Goal: Transaction & Acquisition: Book appointment/travel/reservation

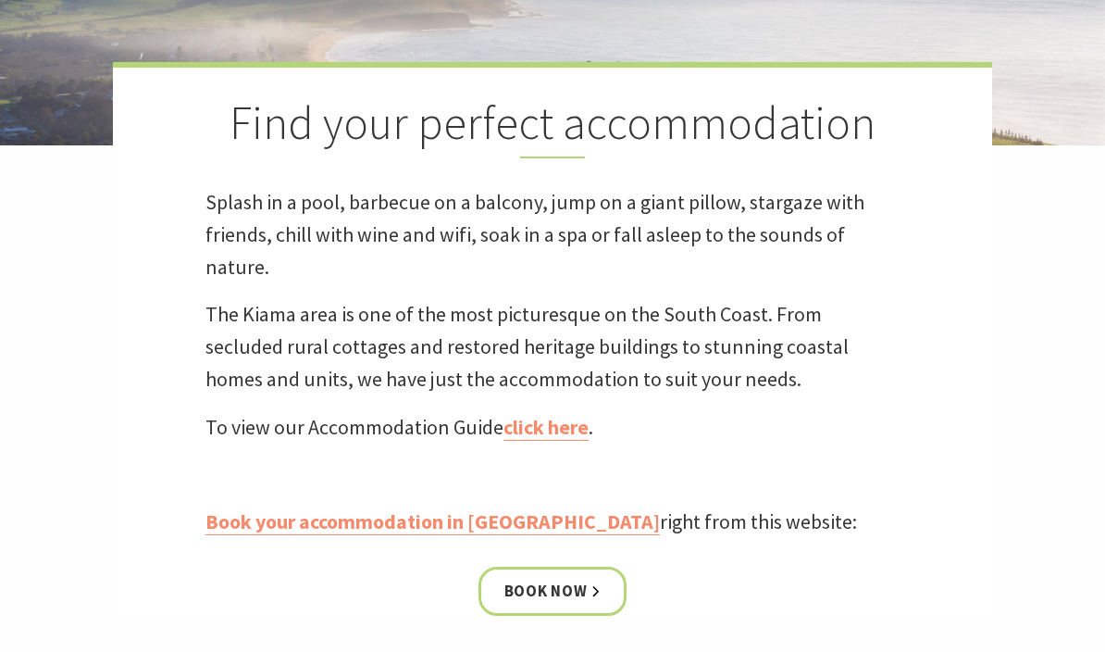
scroll to position [503, 0]
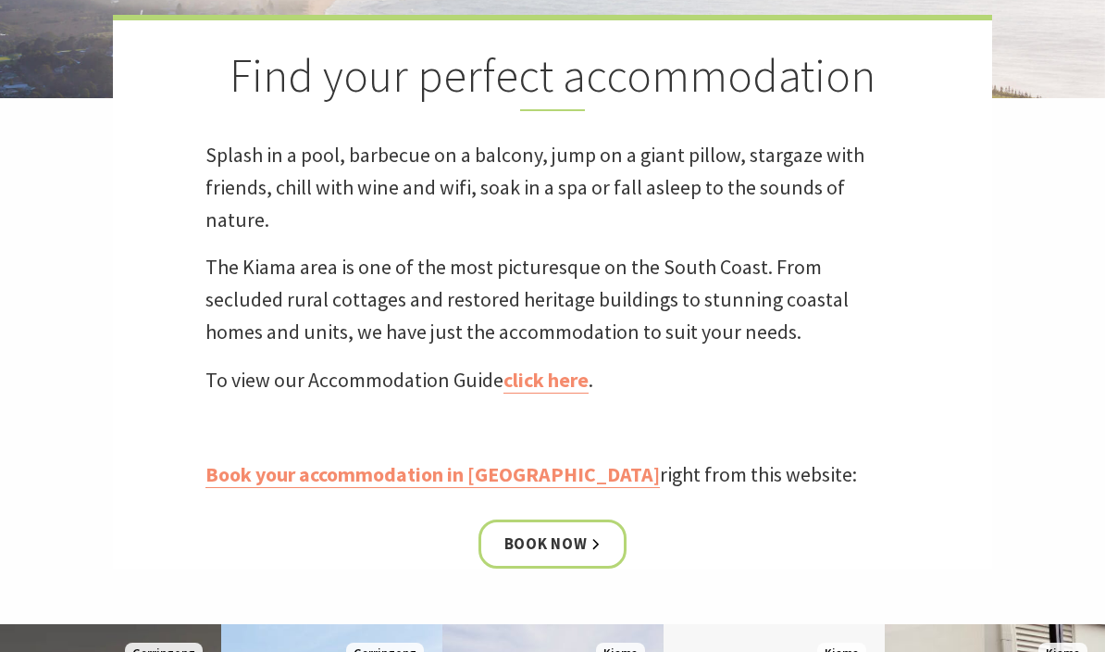
click at [536, 384] on link "click here" at bounding box center [546, 381] width 85 height 27
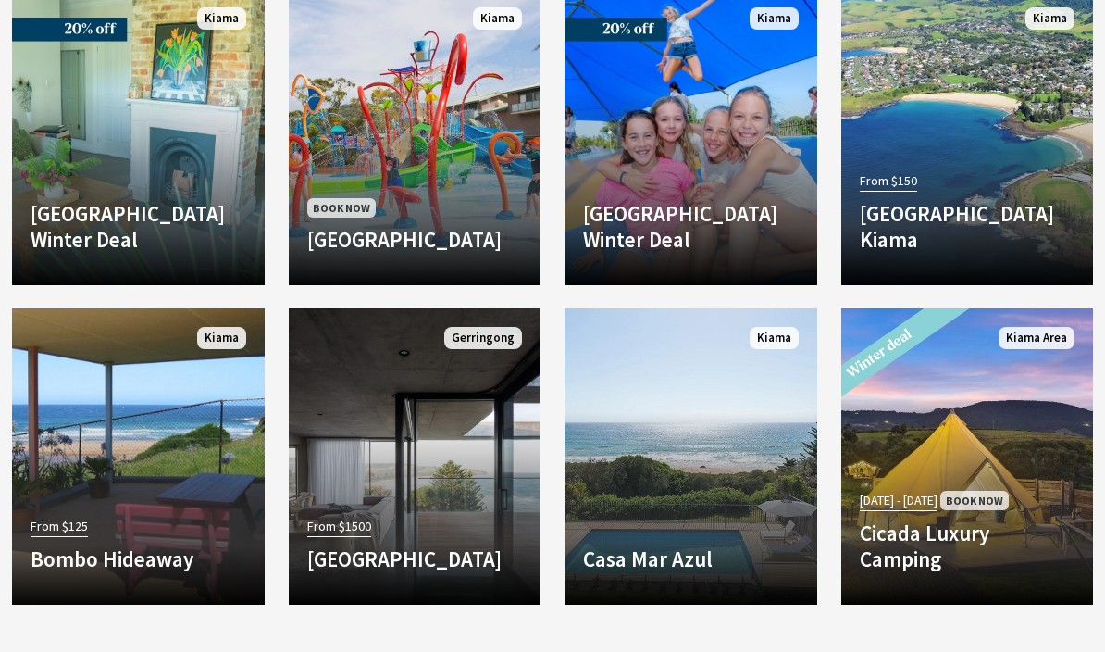
scroll to position [3327, 0]
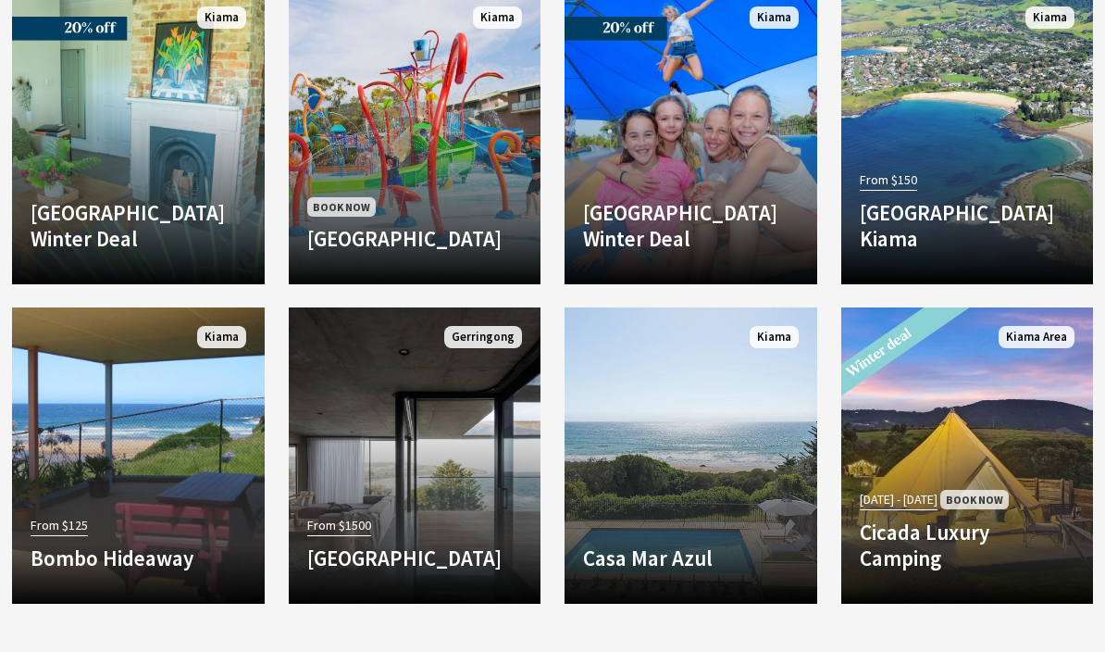
click at [701, 492] on link "Another Image Used Casa Mar Azul Located on the South Coast of NSW Casa Mar Azu…" at bounding box center [691, 455] width 253 height 296
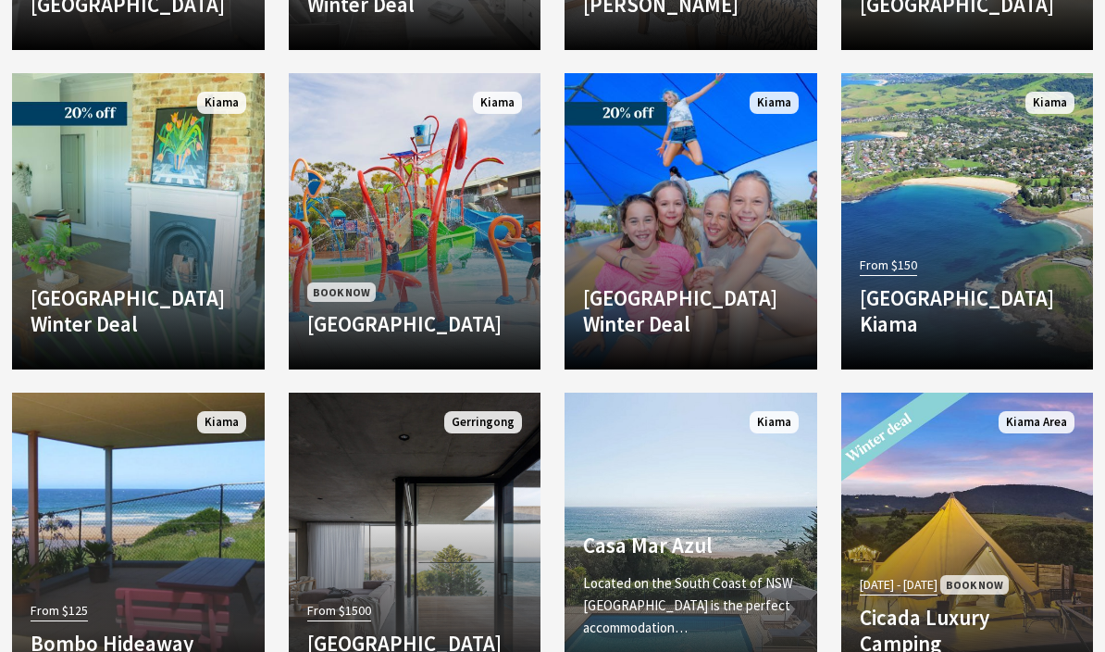
scroll to position [3242, 0]
click at [180, 285] on h4 "Bellevue Boutique Hotel Winter Deal" at bounding box center [139, 310] width 216 height 51
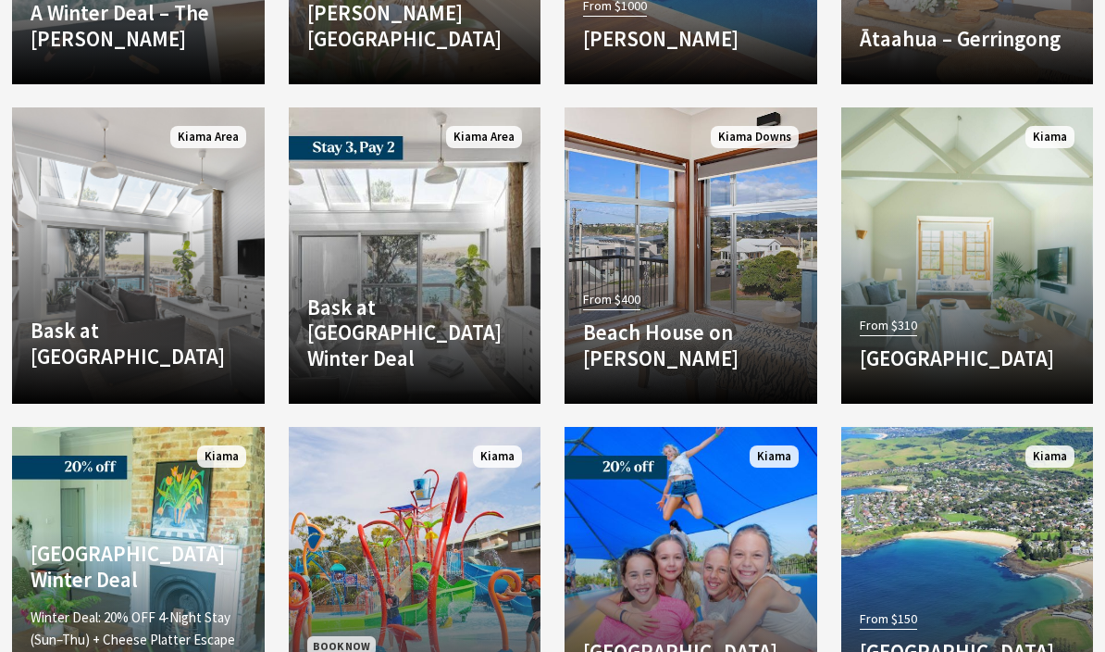
scroll to position [2888, 0]
click at [217, 249] on link "Another Image Used Bask at Loves Bay Head out Bask’s back door and walk 10 minu…" at bounding box center [138, 255] width 253 height 296
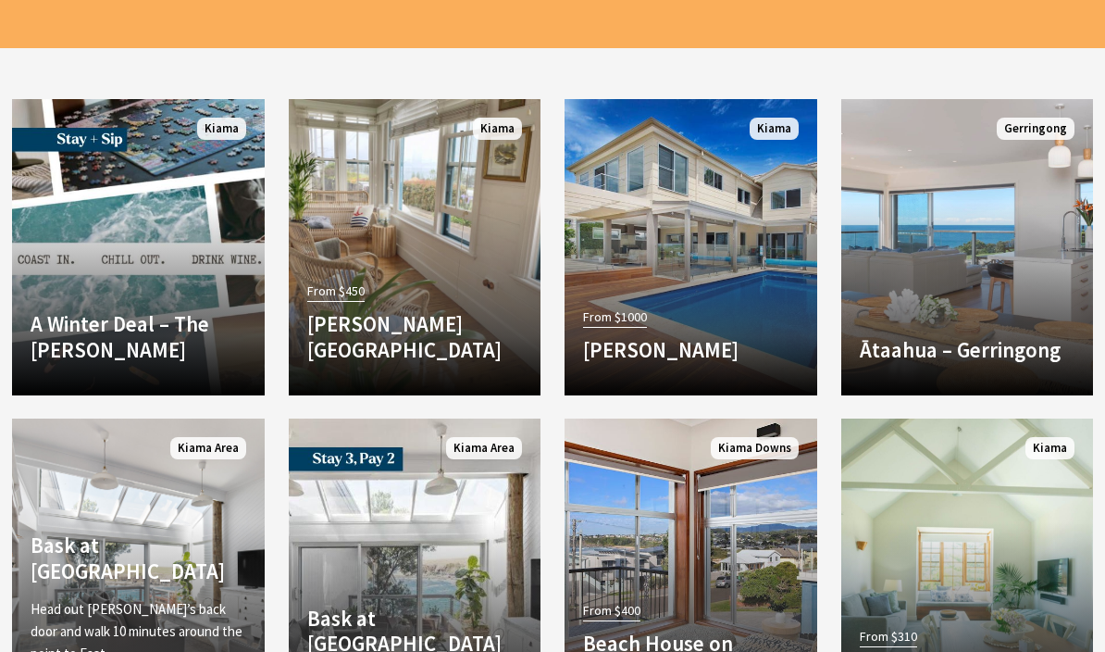
scroll to position [2578, 0]
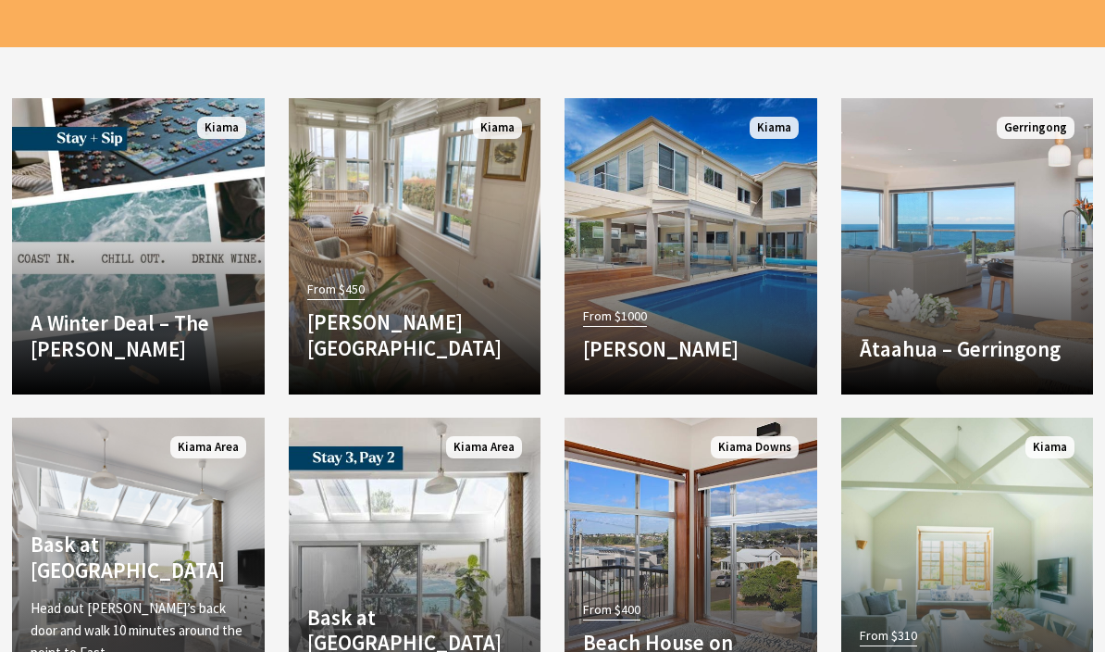
click at [435, 309] on h4 "Allwood Harbour Cottage" at bounding box center [415, 334] width 216 height 51
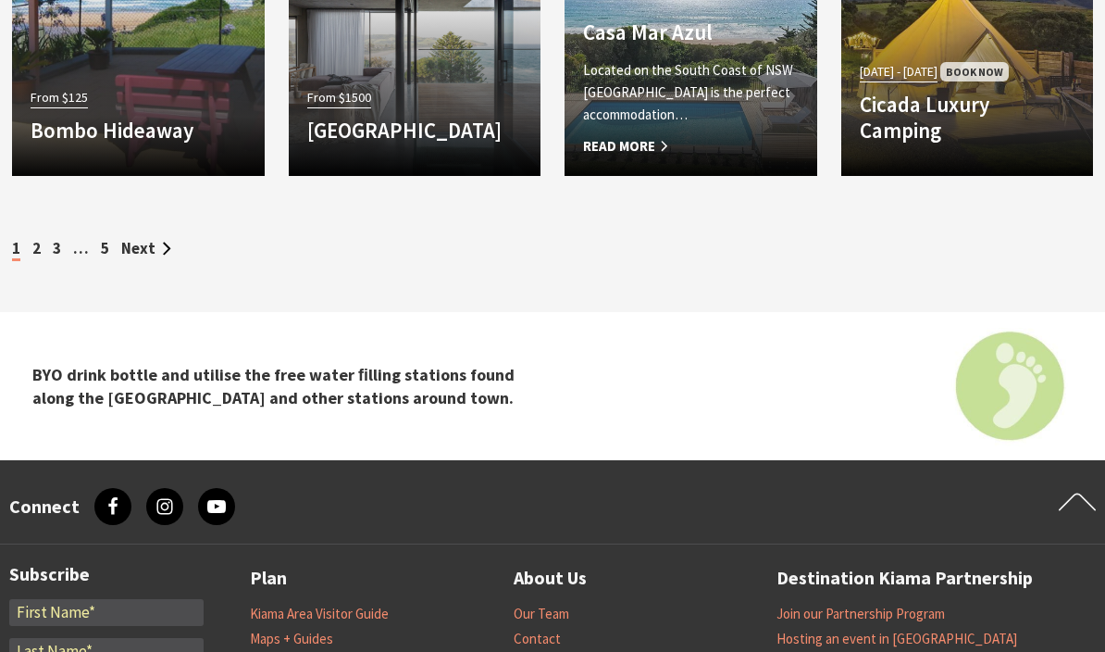
scroll to position [3755, 0]
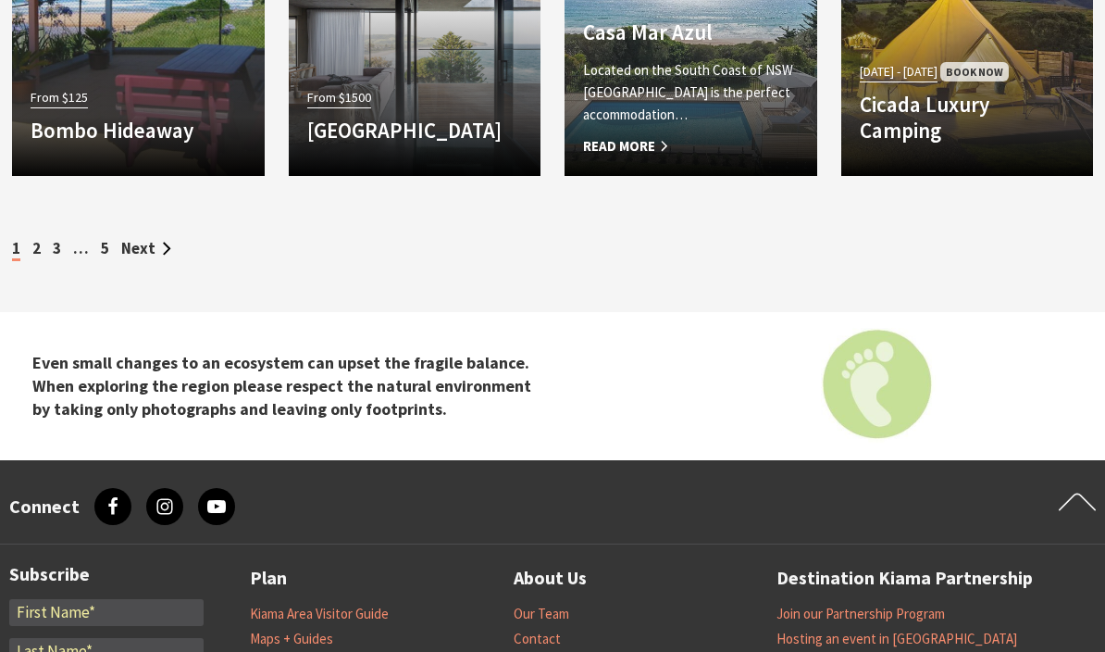
click at [147, 254] on link "Next" at bounding box center [146, 248] width 50 height 20
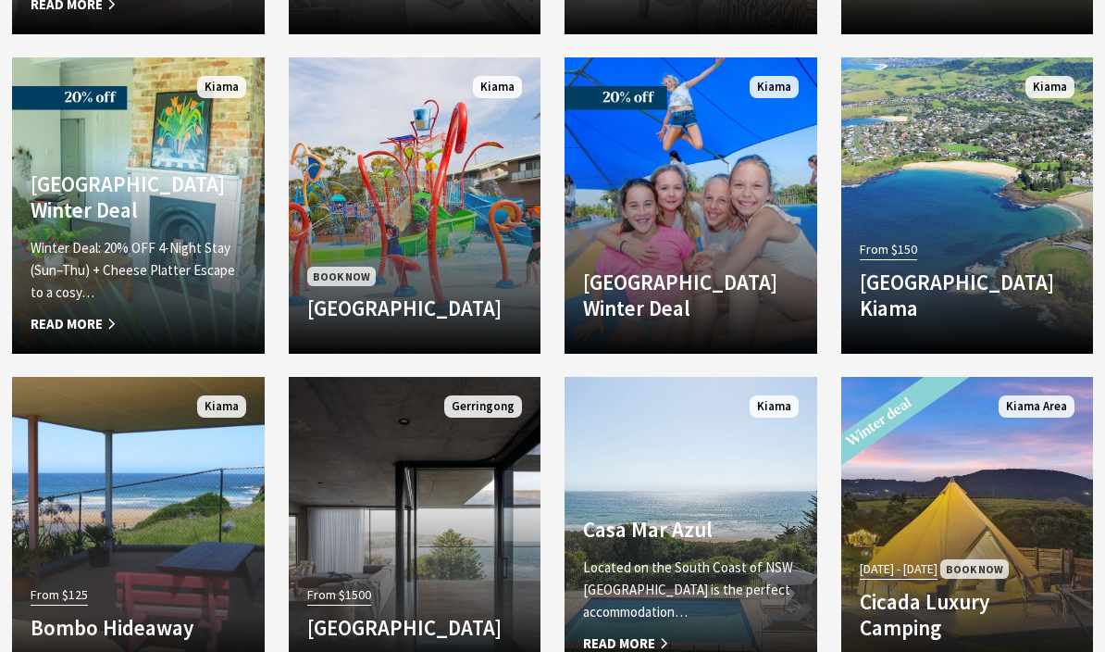
scroll to position [3258, 0]
click at [168, 517] on link "From $125 Bombo Hideaway Bombo Hideaway is a very cosy detached Self Contained …" at bounding box center [138, 525] width 253 height 296
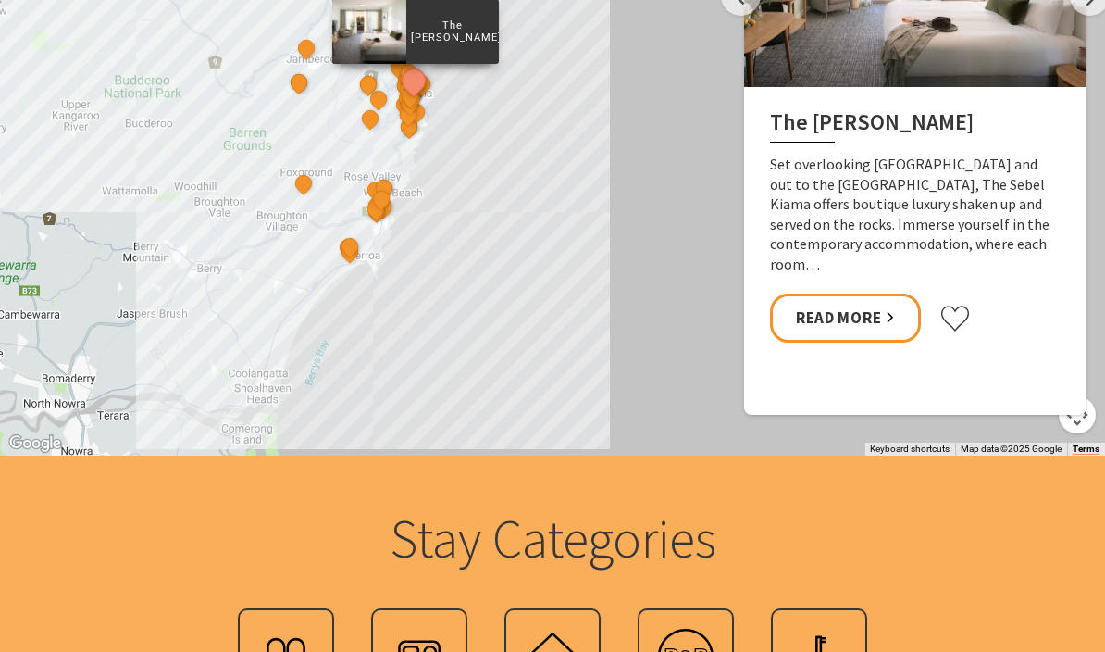
scroll to position [1731, 0]
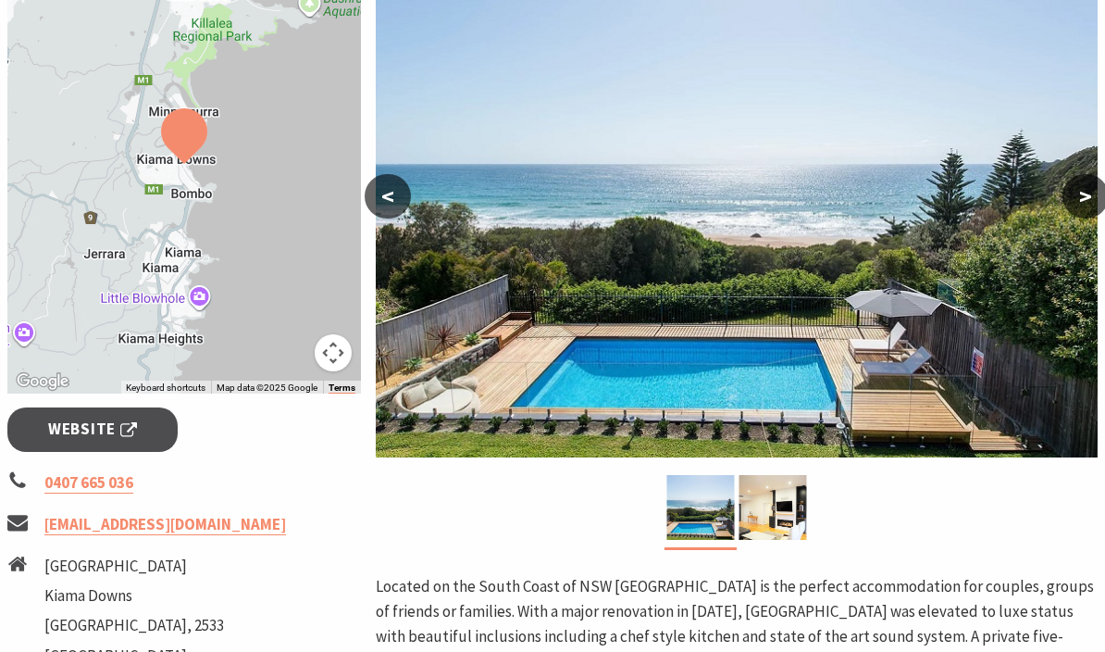
scroll to position [316, 0]
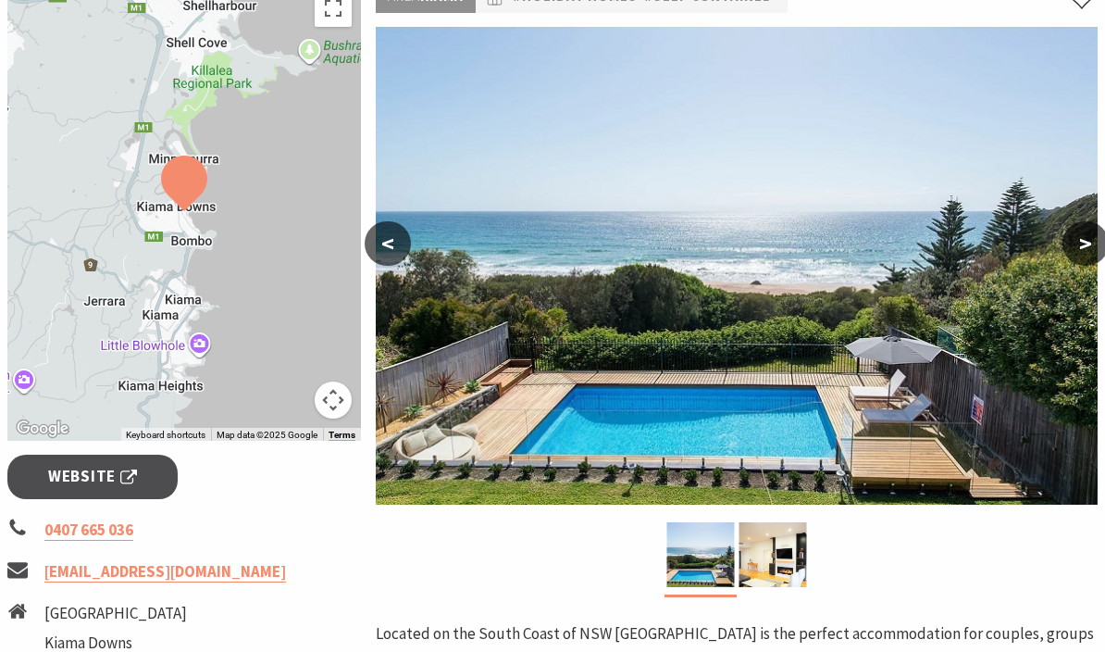
click at [1091, 249] on button ">" at bounding box center [1086, 243] width 46 height 44
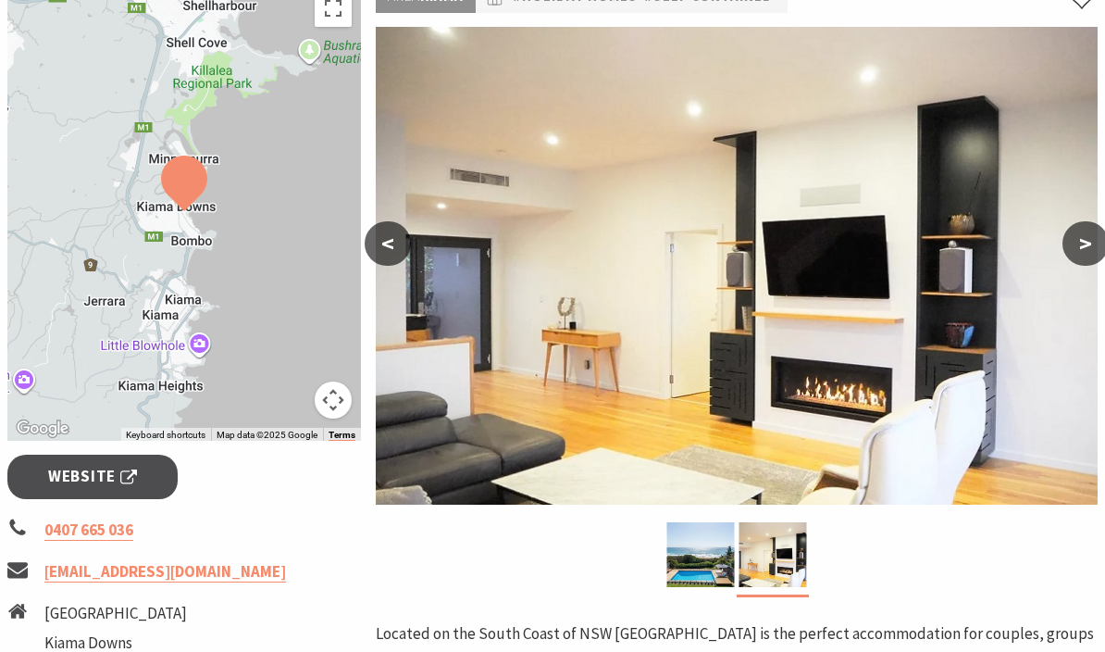
click at [1093, 242] on button ">" at bounding box center [1086, 243] width 46 height 44
click at [1094, 245] on button ">" at bounding box center [1086, 243] width 46 height 44
click at [1071, 236] on button ">" at bounding box center [1086, 243] width 46 height 44
click at [1073, 242] on button ">" at bounding box center [1086, 243] width 46 height 44
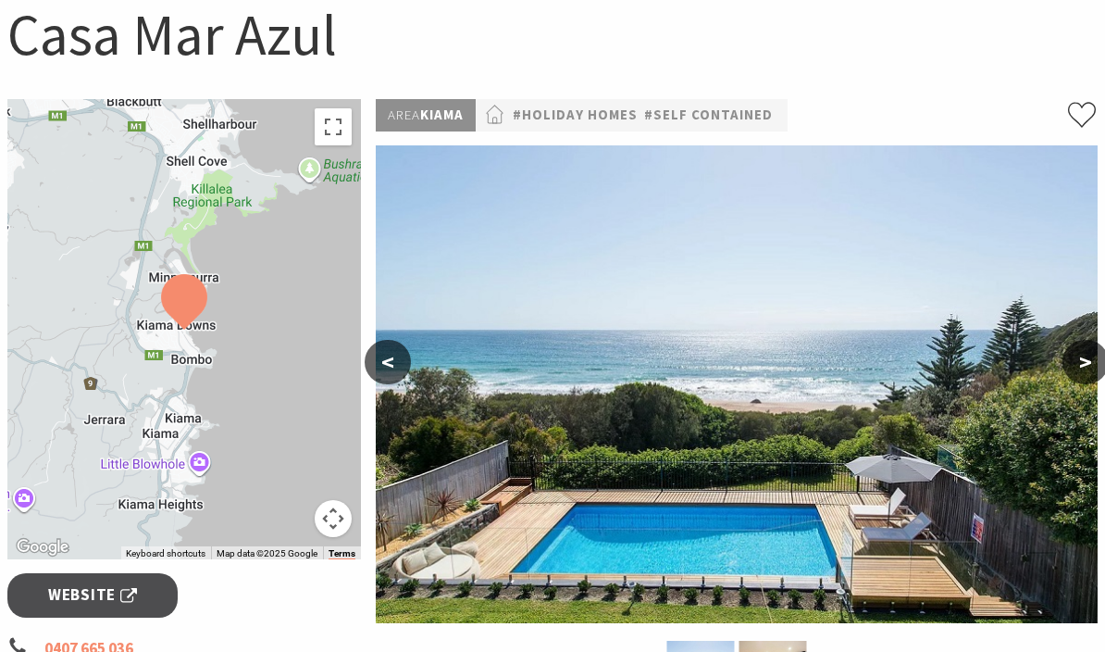
scroll to position [171, 0]
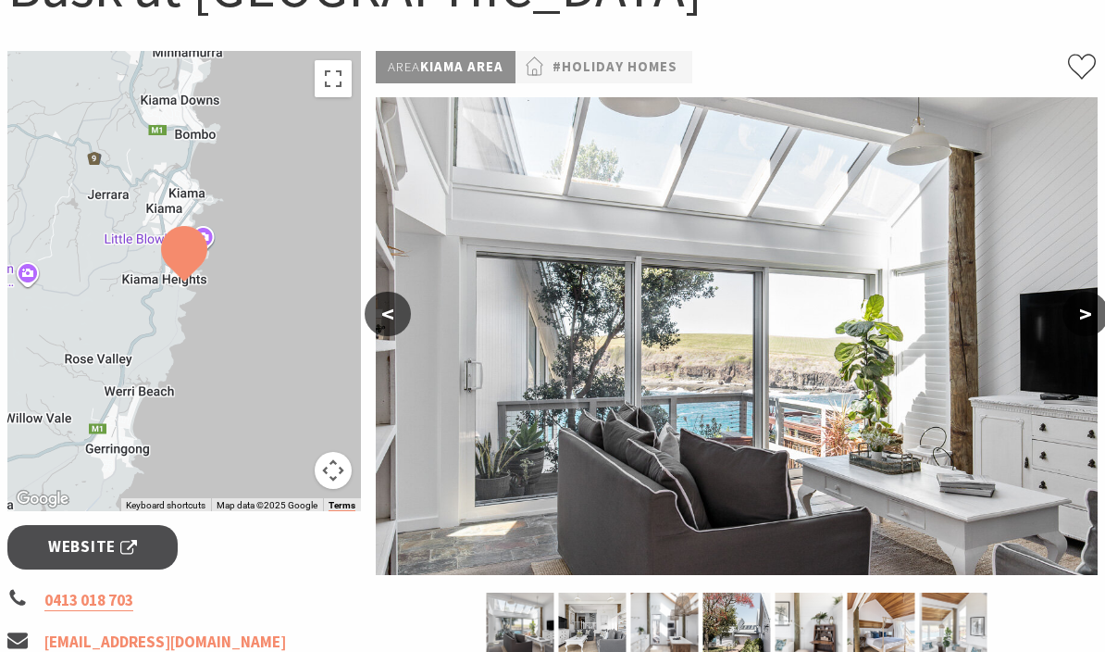
scroll to position [249, 0]
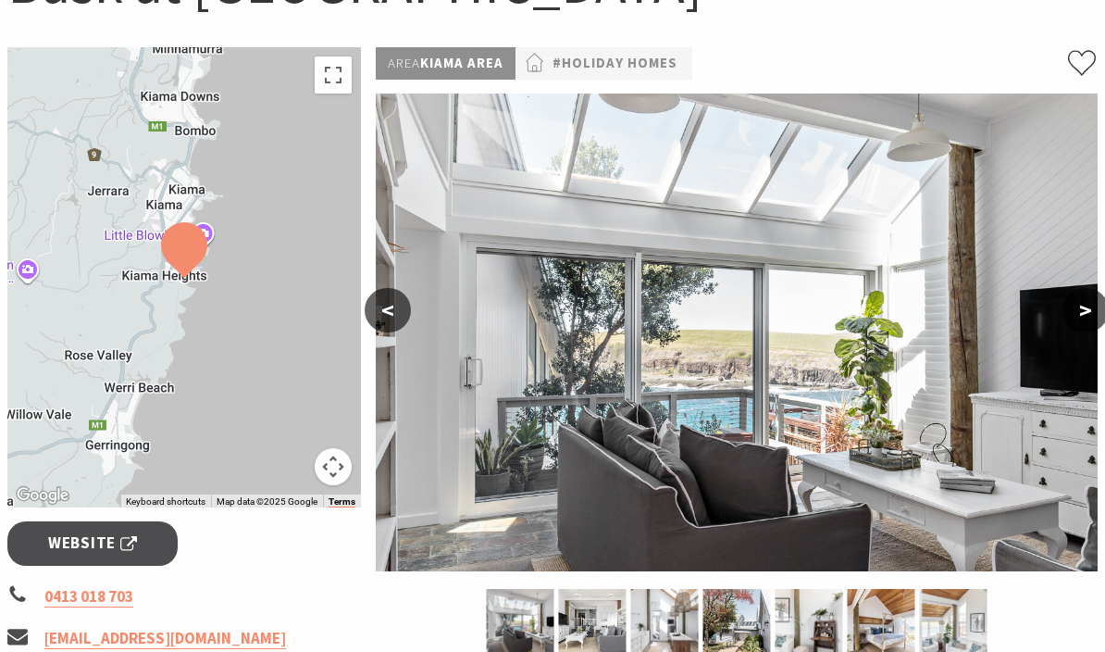
click at [1087, 306] on button ">" at bounding box center [1086, 310] width 46 height 44
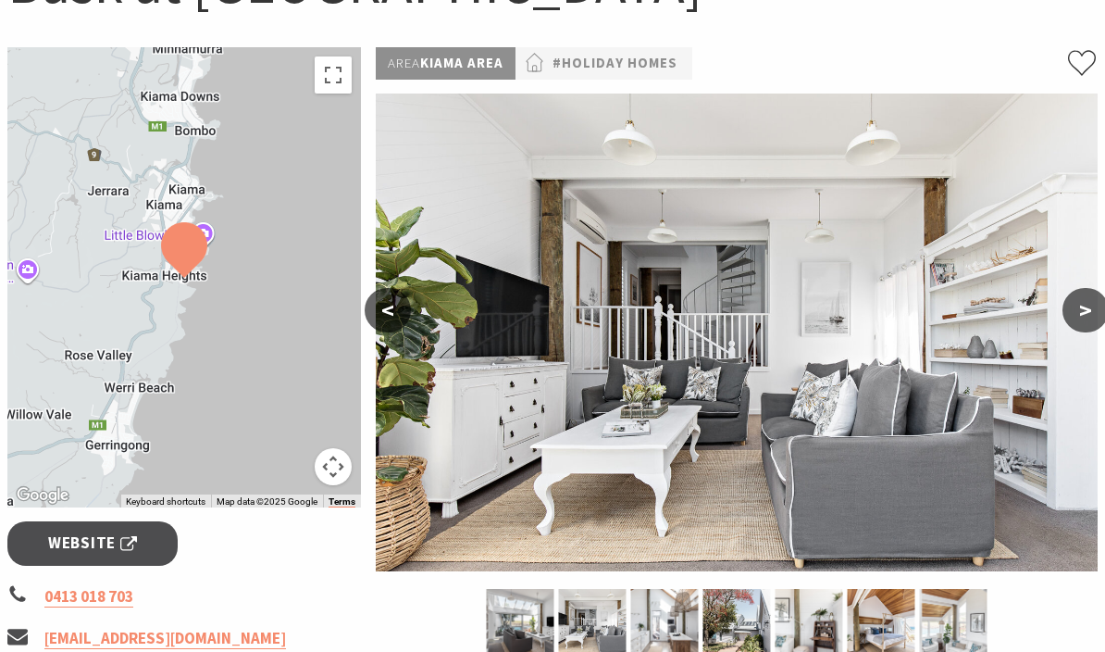
click at [1085, 315] on button ">" at bounding box center [1086, 310] width 46 height 44
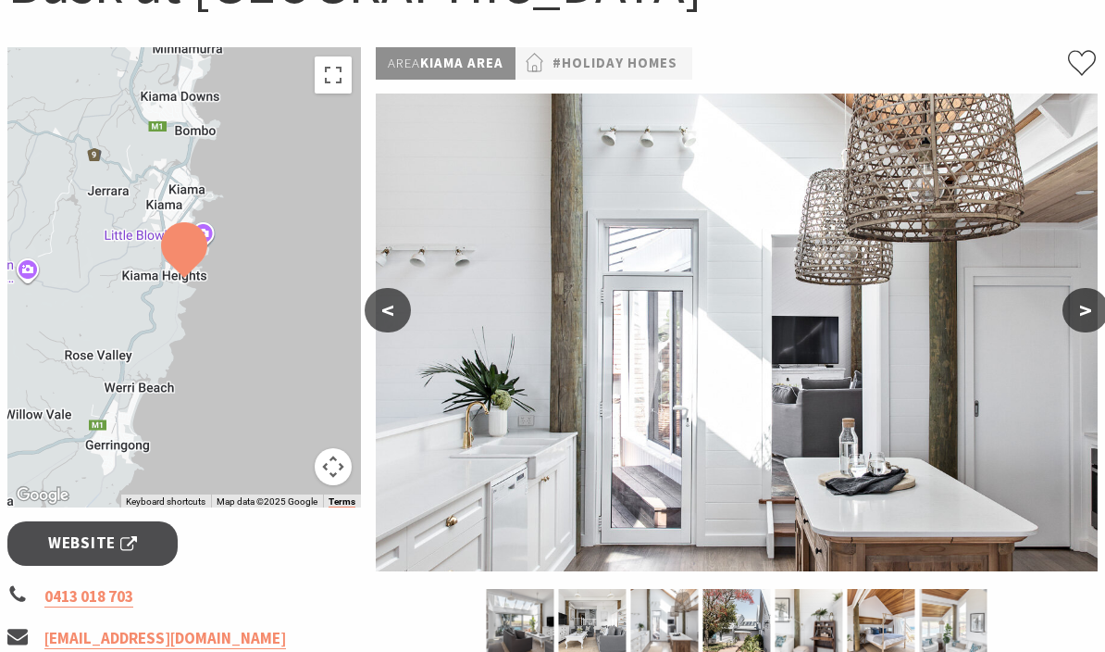
click at [1095, 306] on button ">" at bounding box center [1086, 310] width 46 height 44
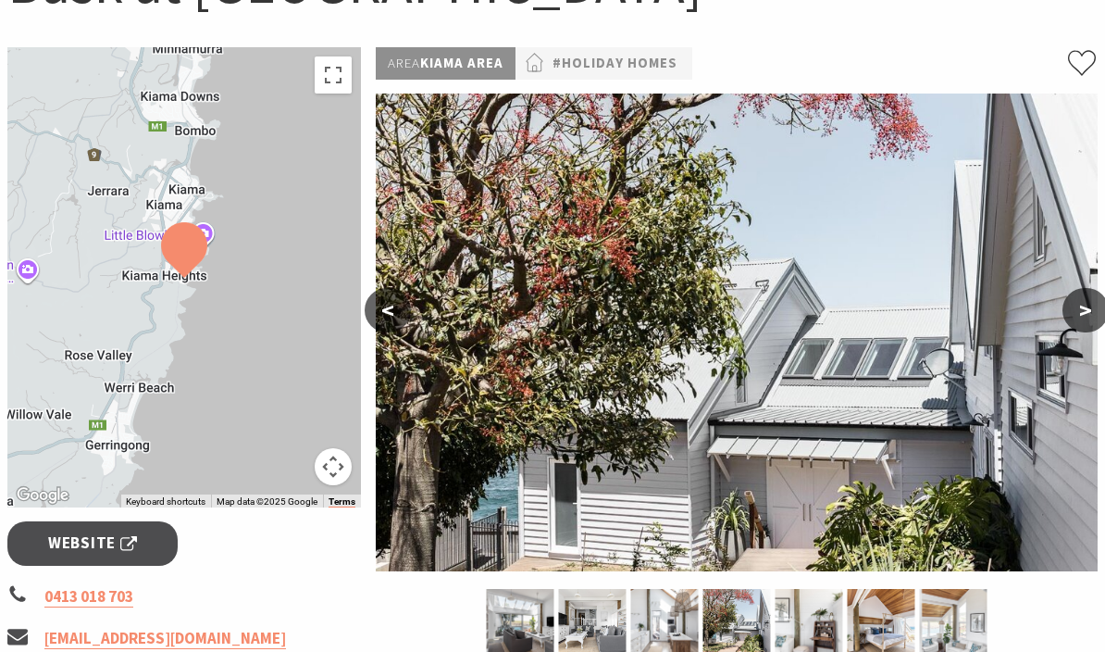
click at [1082, 316] on button ">" at bounding box center [1086, 310] width 46 height 44
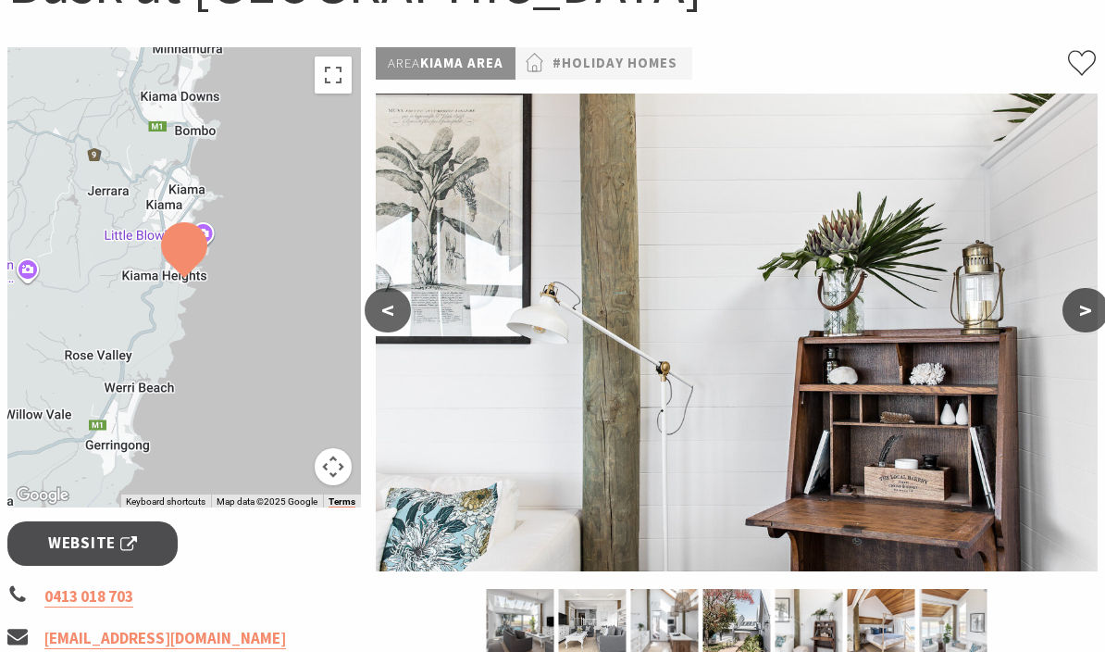
click at [1080, 322] on button ">" at bounding box center [1086, 310] width 46 height 44
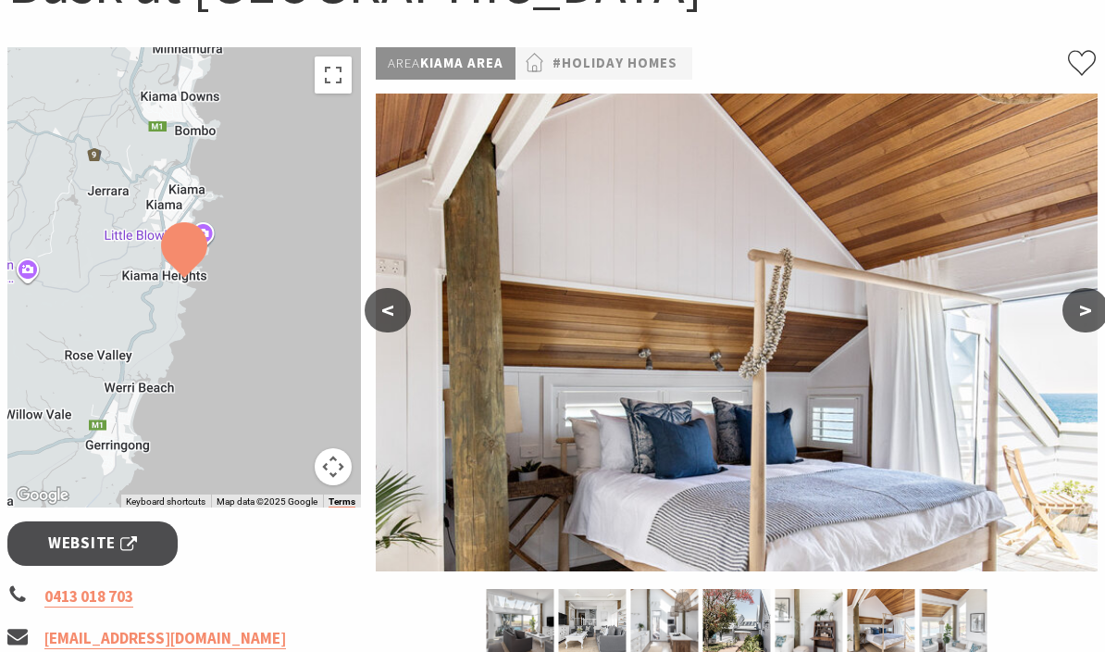
click at [1085, 314] on button ">" at bounding box center [1086, 310] width 46 height 44
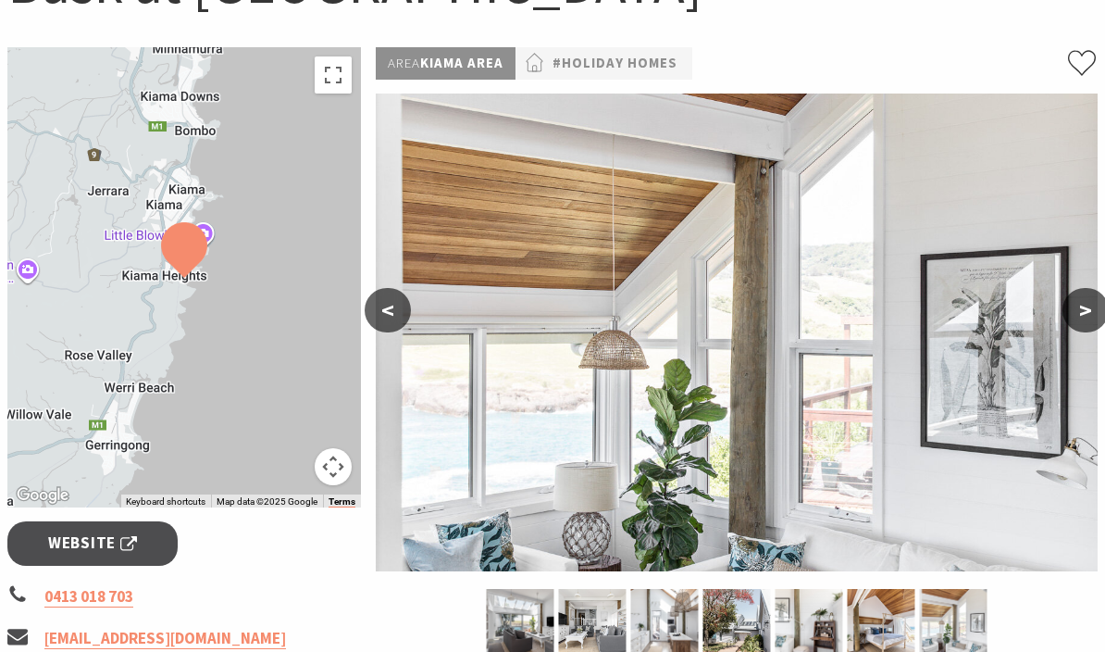
click at [1095, 313] on button ">" at bounding box center [1086, 310] width 46 height 44
click at [1083, 311] on button ">" at bounding box center [1086, 310] width 46 height 44
click at [1084, 319] on button ">" at bounding box center [1086, 310] width 46 height 44
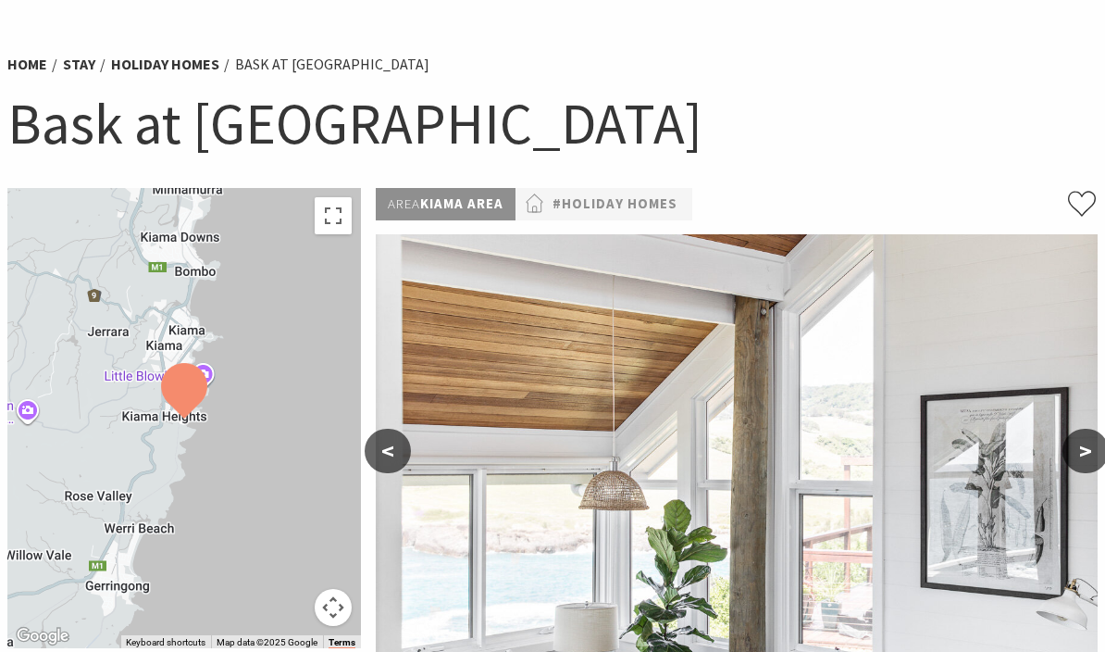
scroll to position [0, 0]
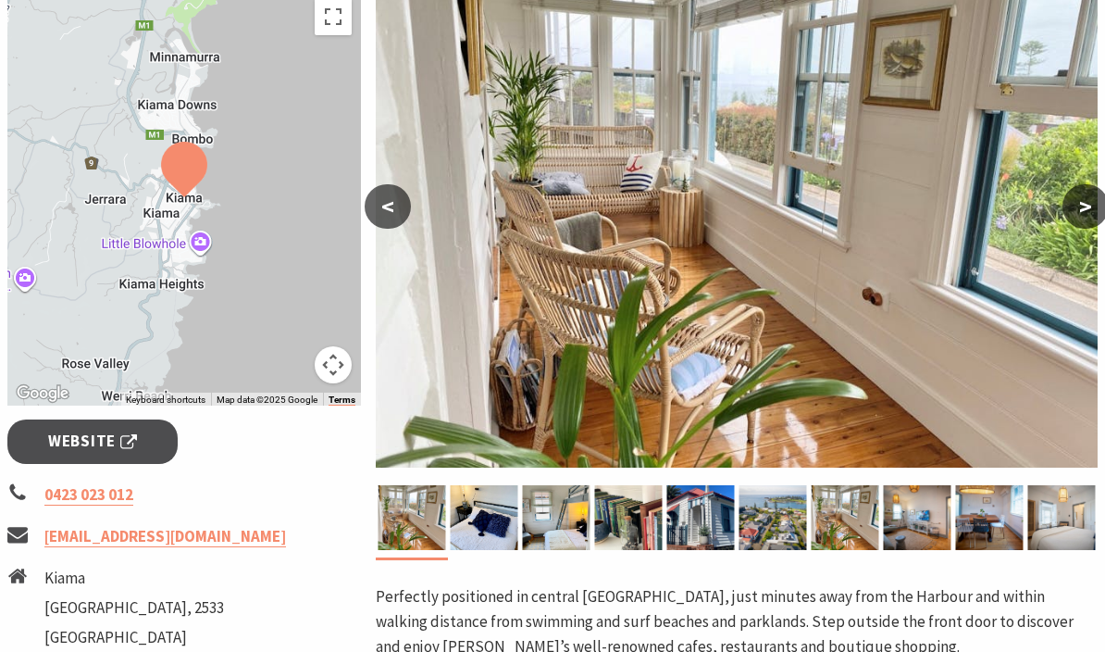
scroll to position [353, 0]
click at [1095, 202] on button ">" at bounding box center [1086, 206] width 46 height 44
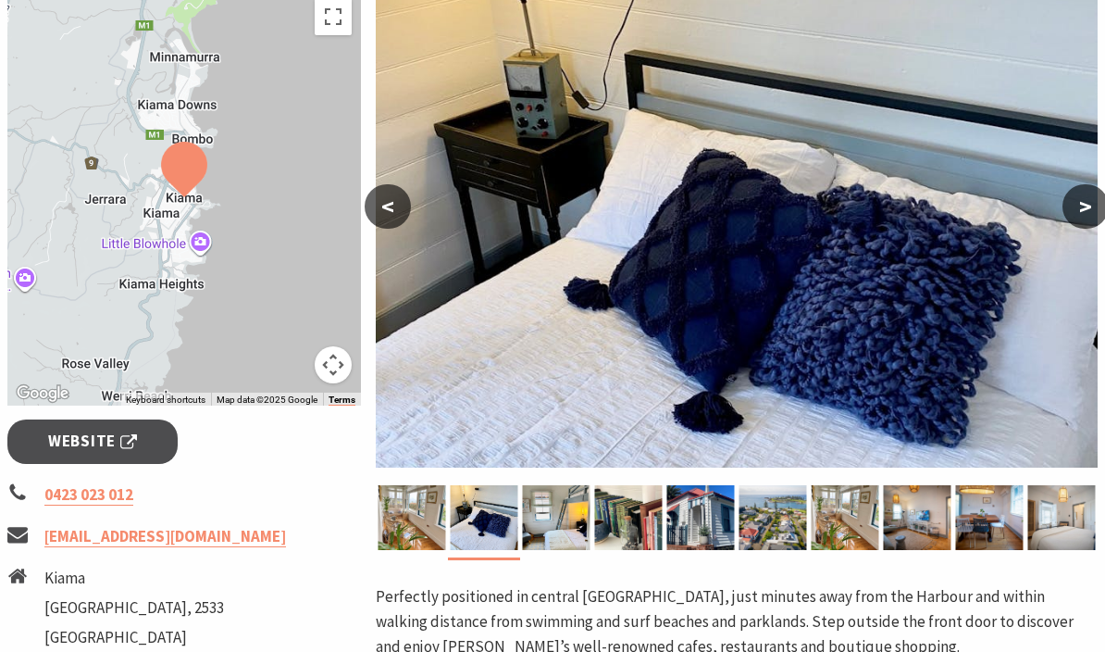
click at [1080, 212] on button ">" at bounding box center [1086, 206] width 46 height 44
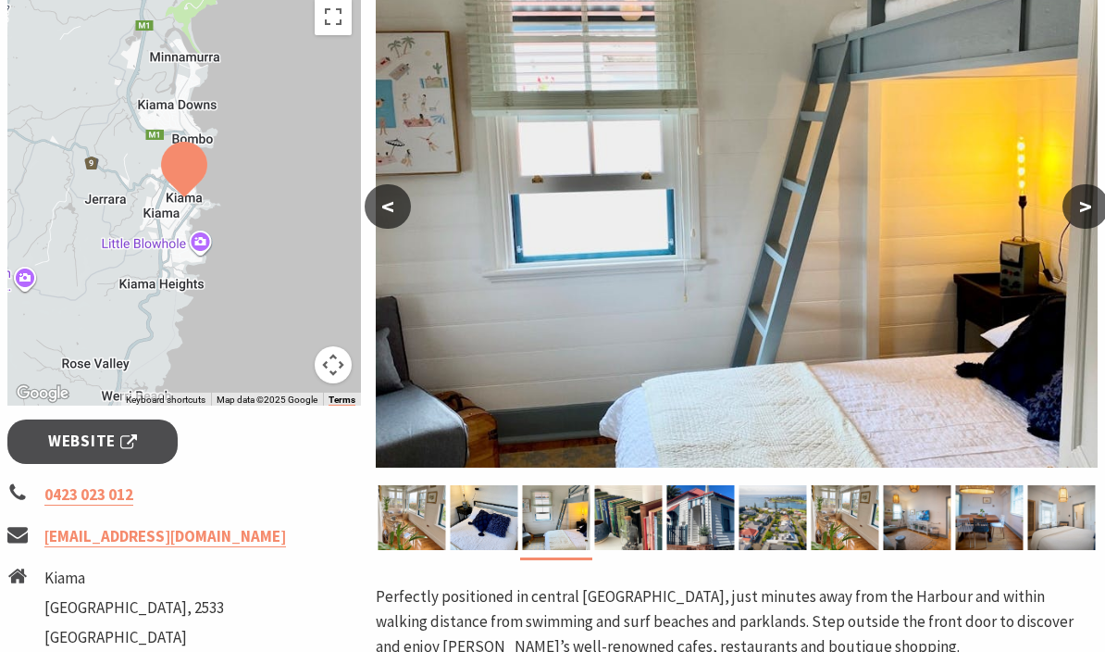
click at [1076, 217] on button ">" at bounding box center [1086, 206] width 46 height 44
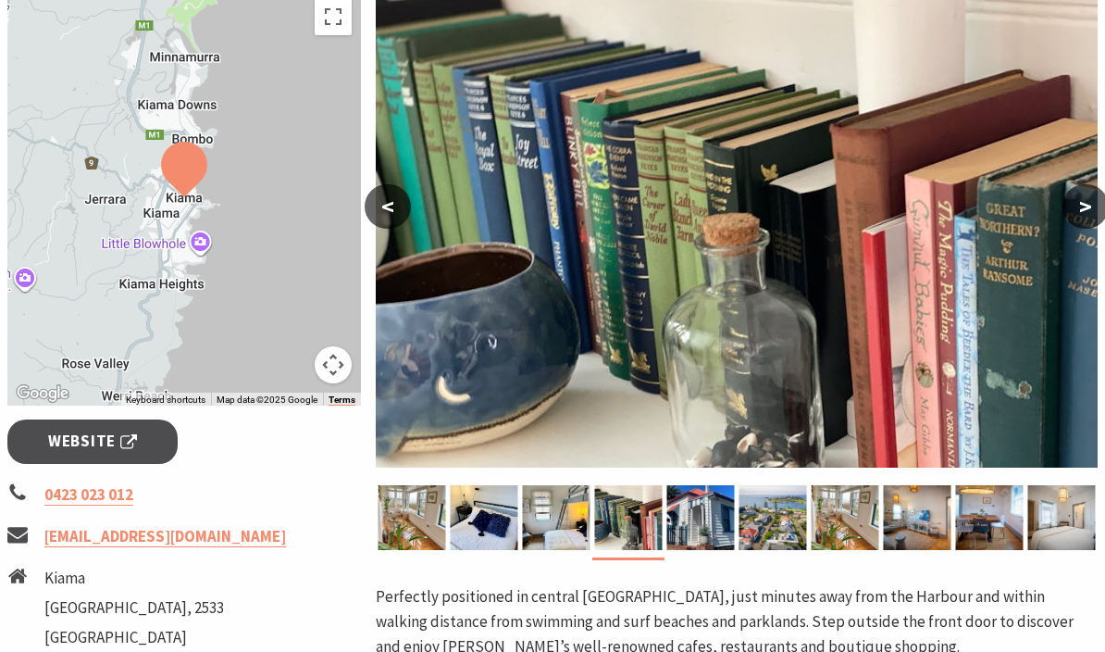
click at [1071, 221] on button ">" at bounding box center [1086, 206] width 46 height 44
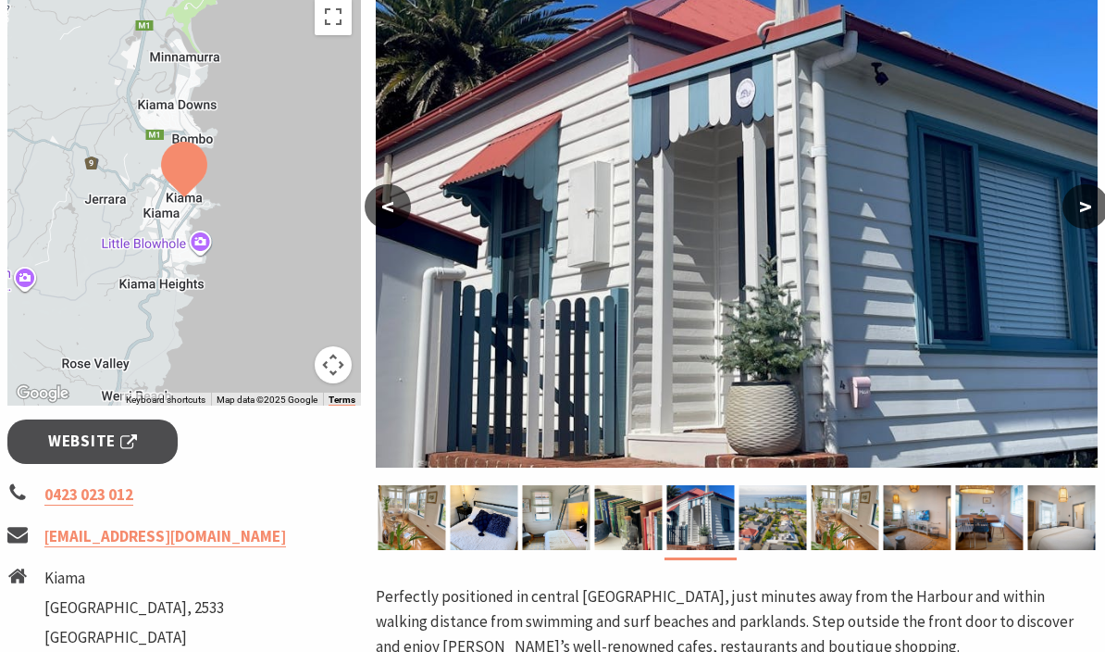
click at [1083, 225] on button ">" at bounding box center [1086, 206] width 46 height 44
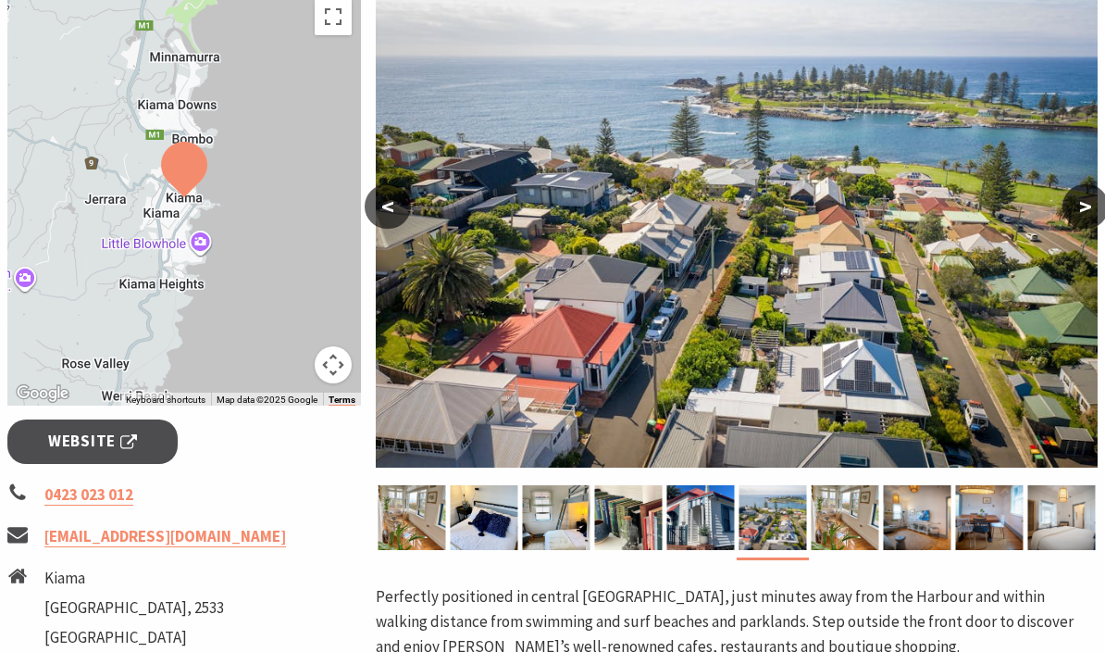
click at [1095, 208] on button ">" at bounding box center [1086, 206] width 46 height 44
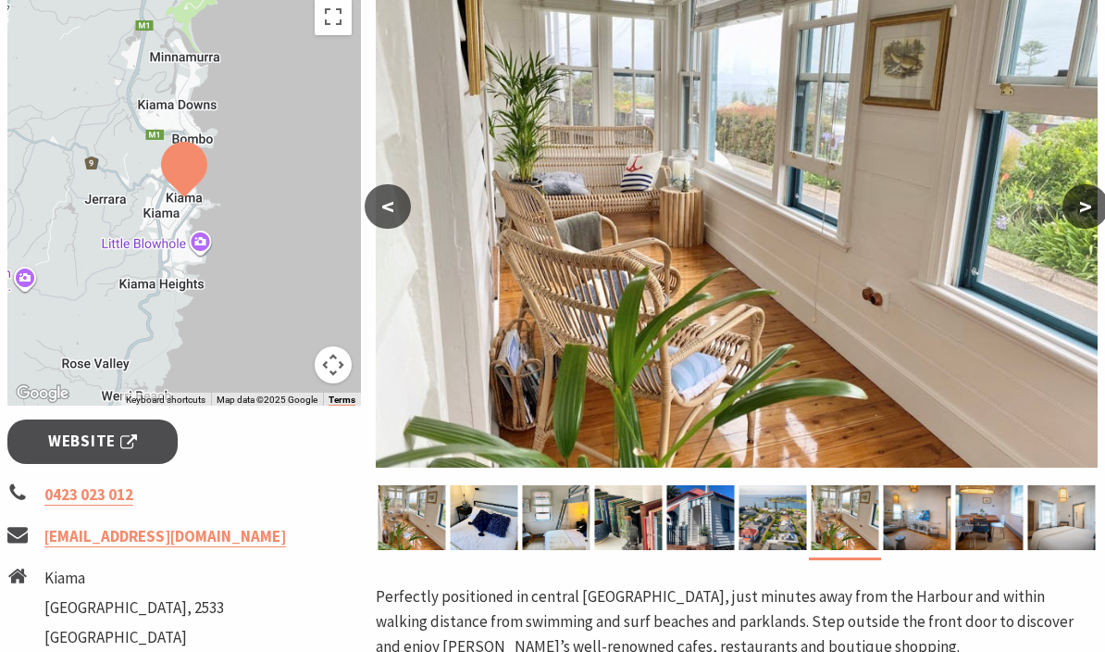
click at [1094, 205] on button ">" at bounding box center [1086, 206] width 46 height 44
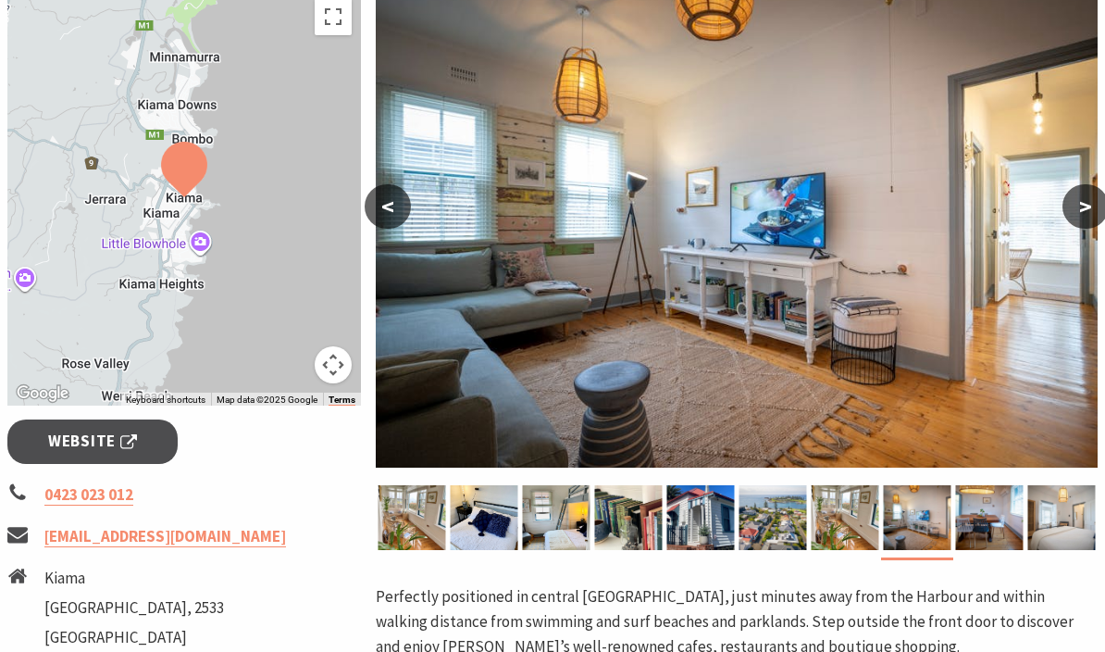
click at [1075, 219] on button ">" at bounding box center [1086, 206] width 46 height 44
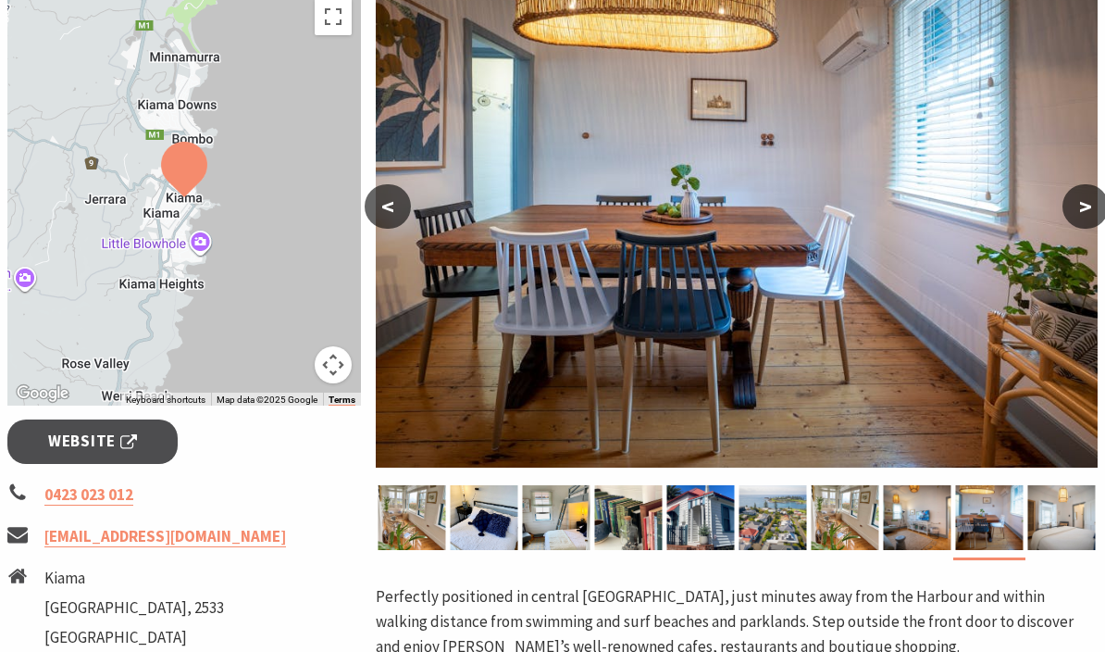
click at [1078, 207] on button ">" at bounding box center [1086, 206] width 46 height 44
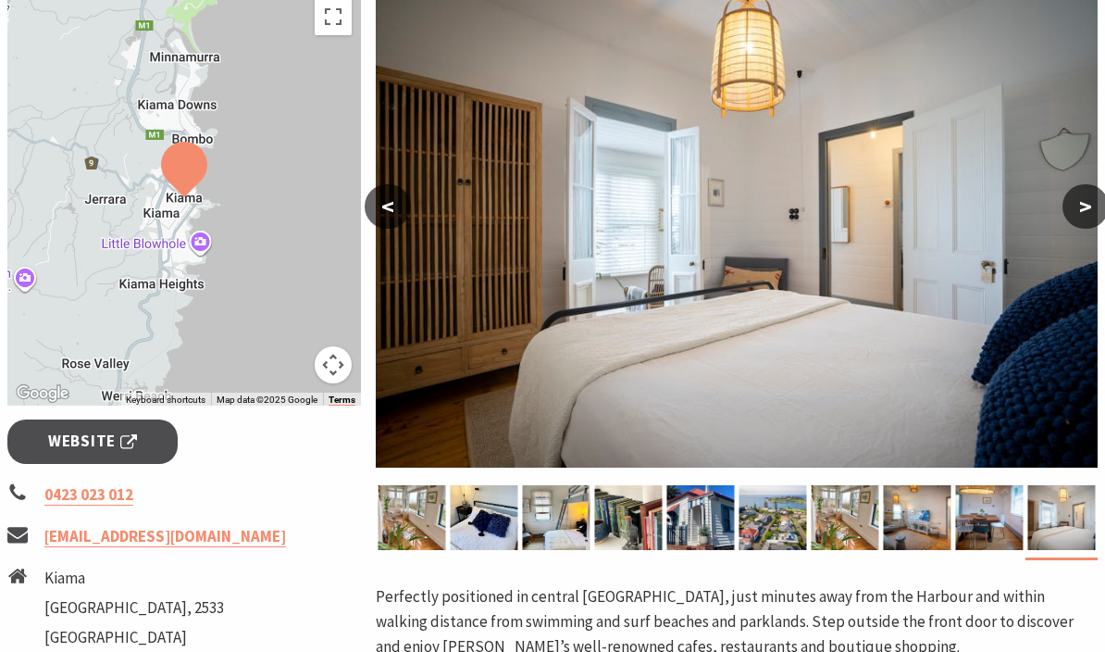
click at [1077, 204] on button ">" at bounding box center [1086, 206] width 46 height 44
click at [1082, 210] on button ">" at bounding box center [1086, 206] width 46 height 44
click at [1066, 217] on button ">" at bounding box center [1086, 206] width 46 height 44
click at [1084, 218] on button ">" at bounding box center [1086, 206] width 46 height 44
click at [1078, 212] on button ">" at bounding box center [1086, 206] width 46 height 44
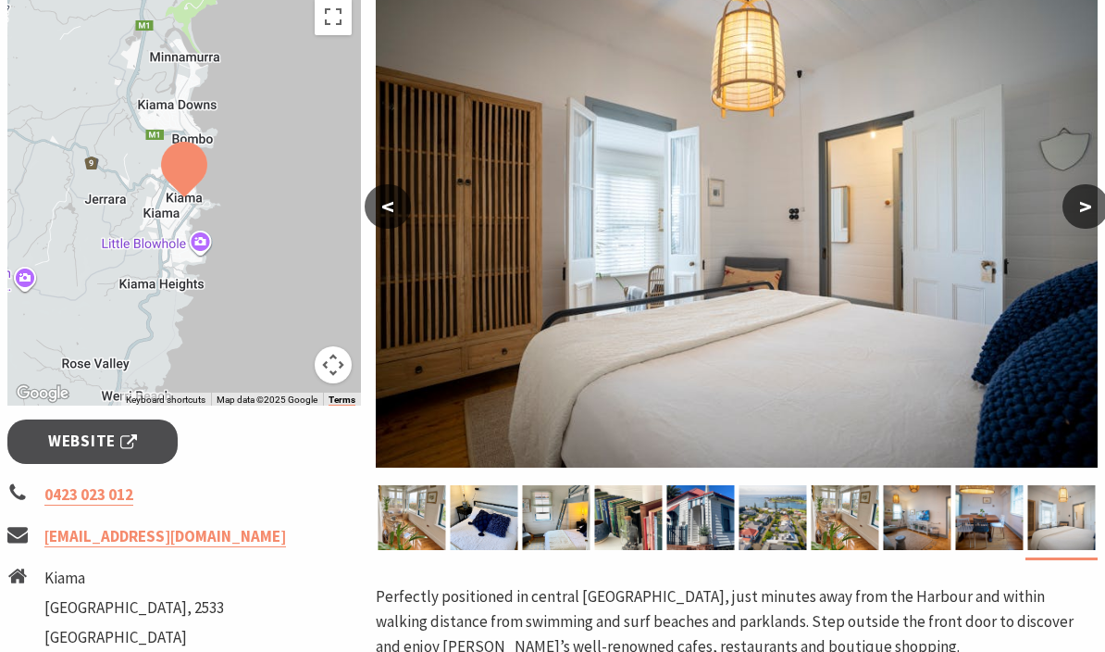
click at [1064, 204] on button ">" at bounding box center [1086, 206] width 46 height 44
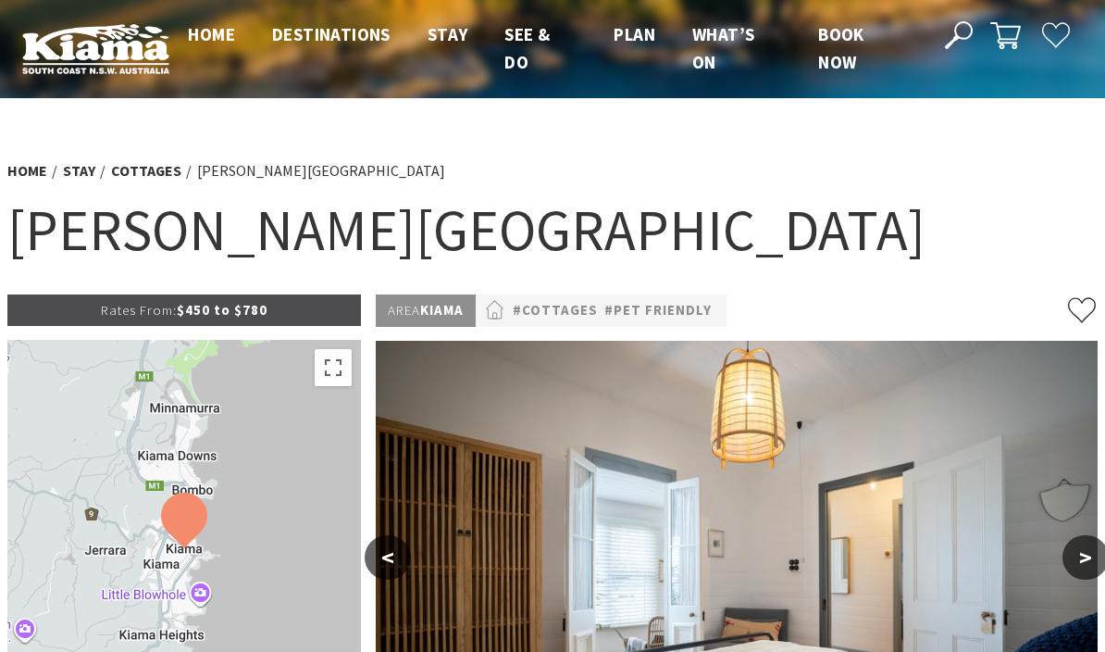
scroll to position [0, 0]
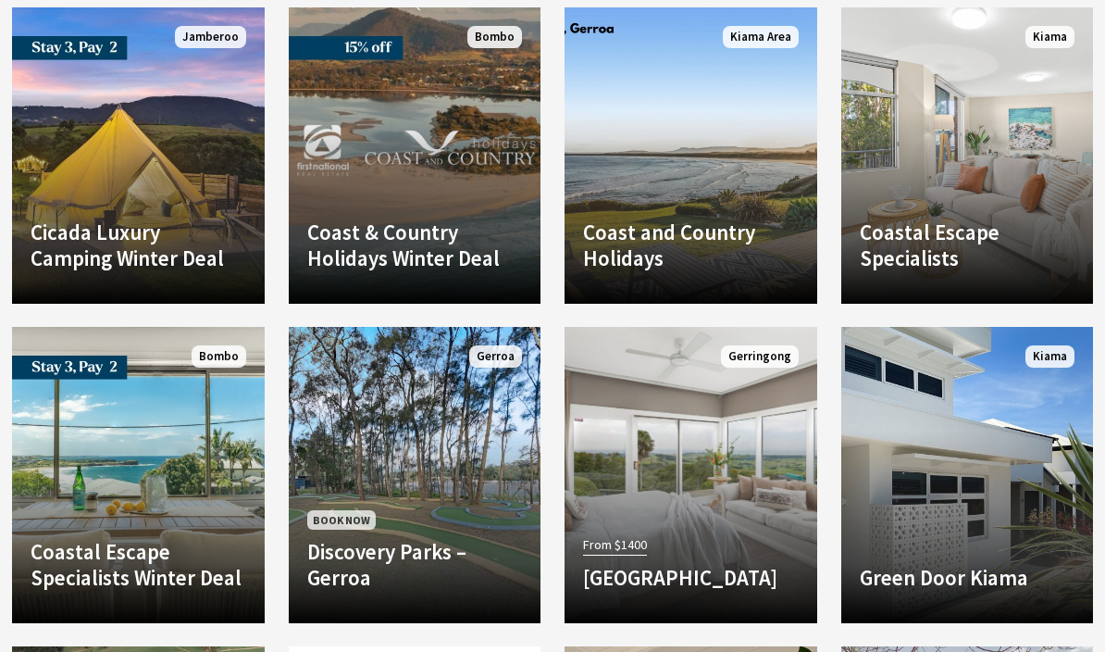
scroll to position [2669, 0]
click at [895, 144] on link "Another Image Used Coastal Escape Specialists Welcome to Coastal Escape Special…" at bounding box center [967, 155] width 253 height 296
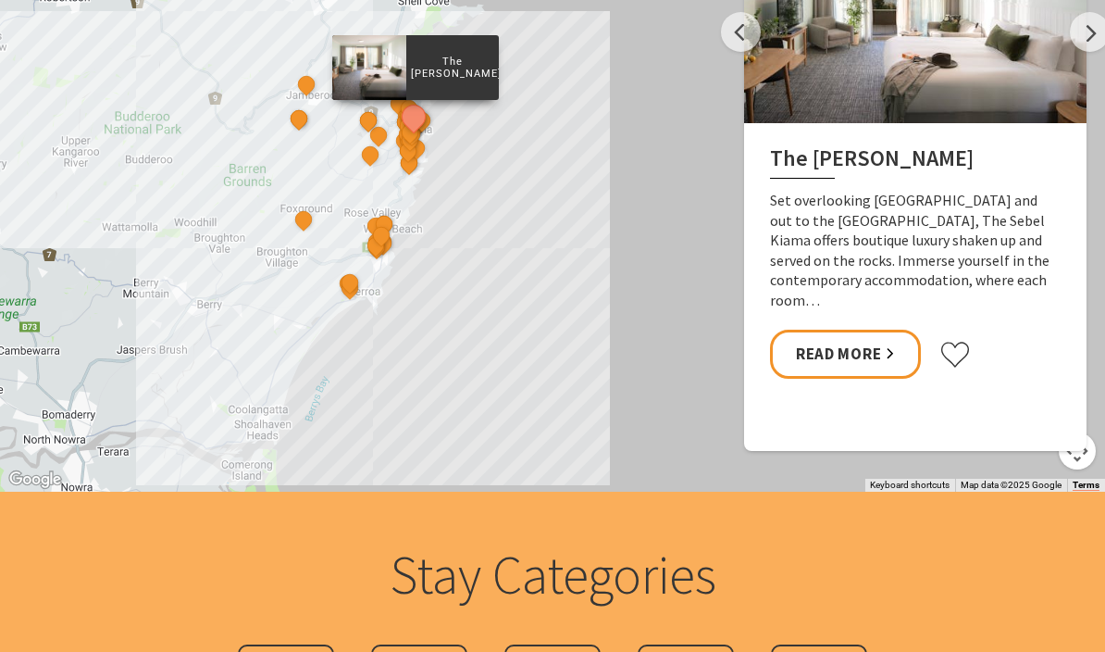
scroll to position [1681, 0]
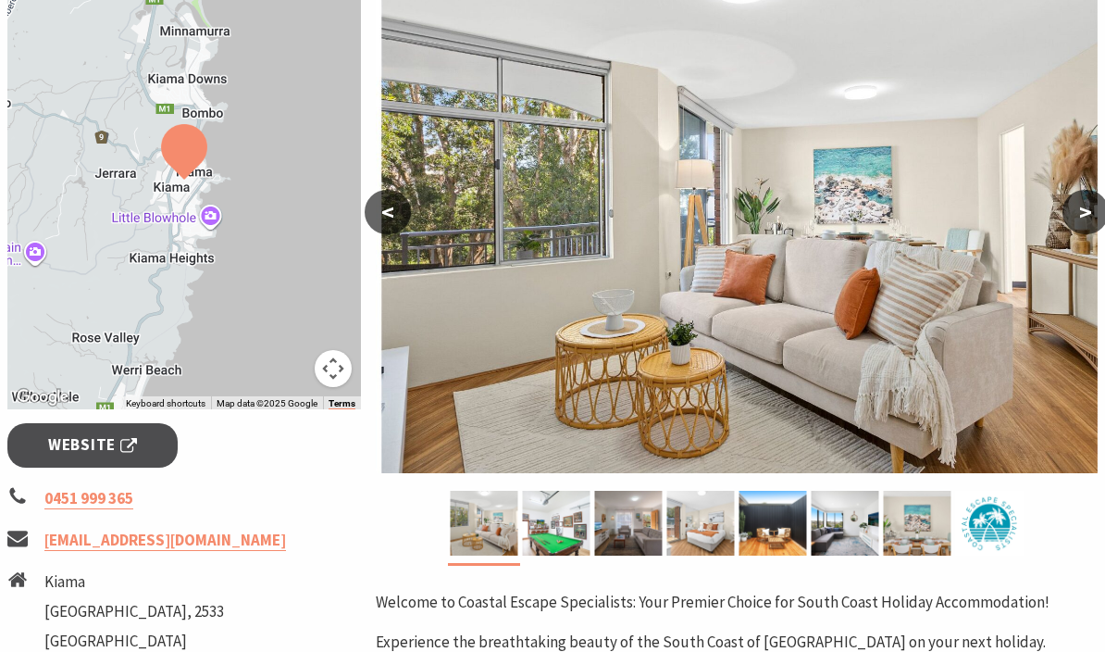
scroll to position [347, 0]
click at [1078, 222] on button ">" at bounding box center [1086, 212] width 46 height 44
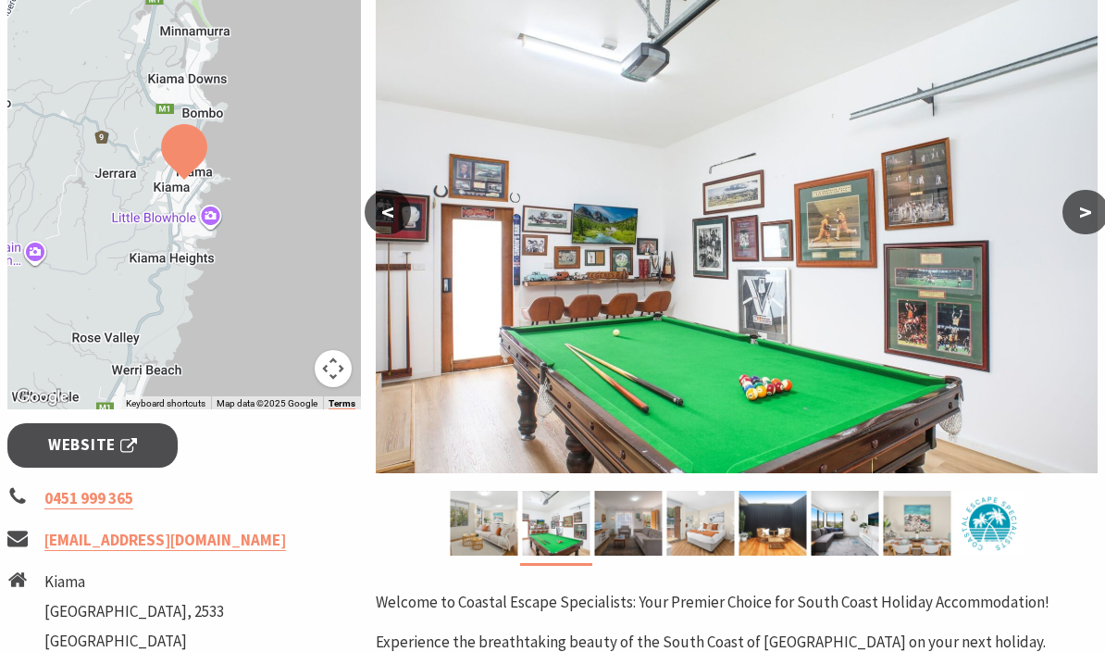
click at [1085, 213] on button ">" at bounding box center [1086, 212] width 46 height 44
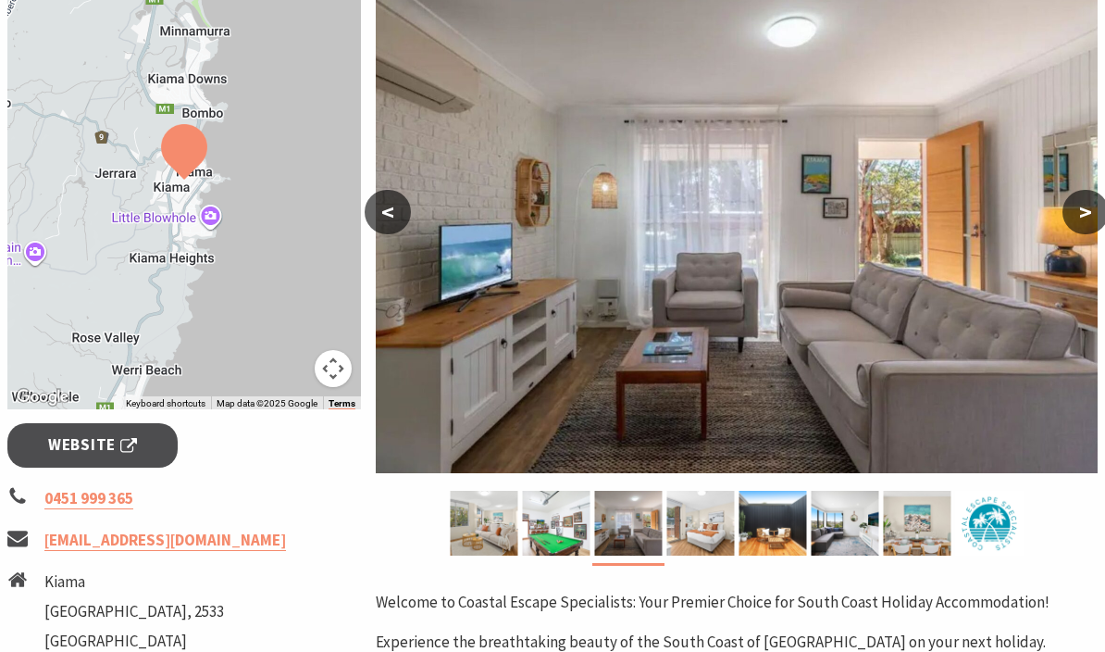
click at [1085, 212] on button ">" at bounding box center [1086, 212] width 46 height 44
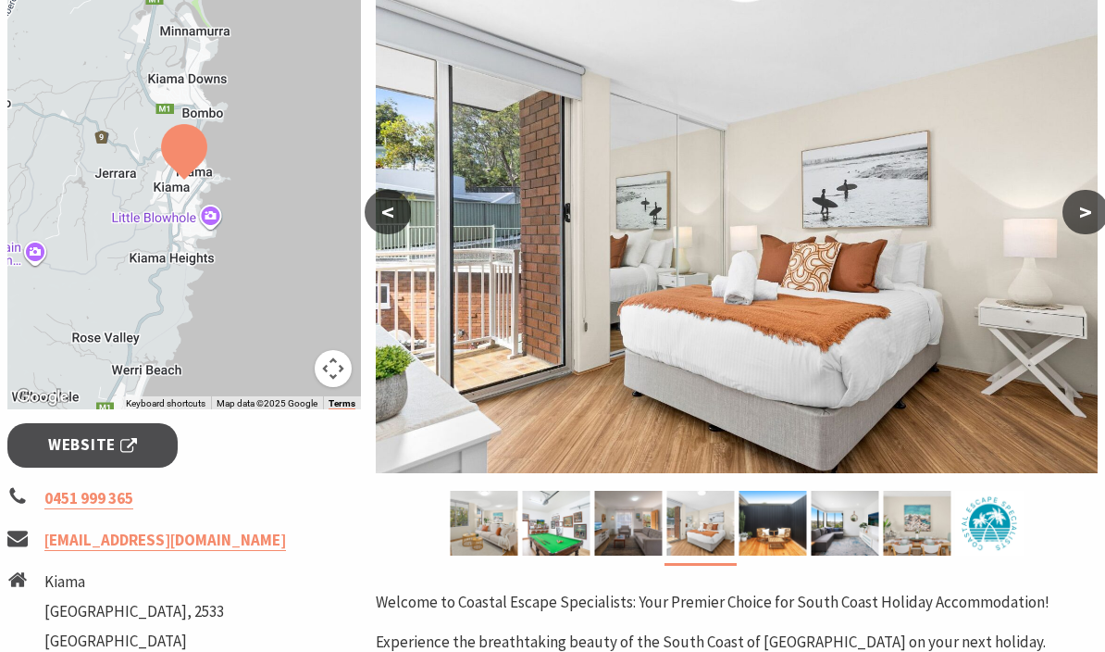
click at [1081, 209] on button ">" at bounding box center [1086, 212] width 46 height 44
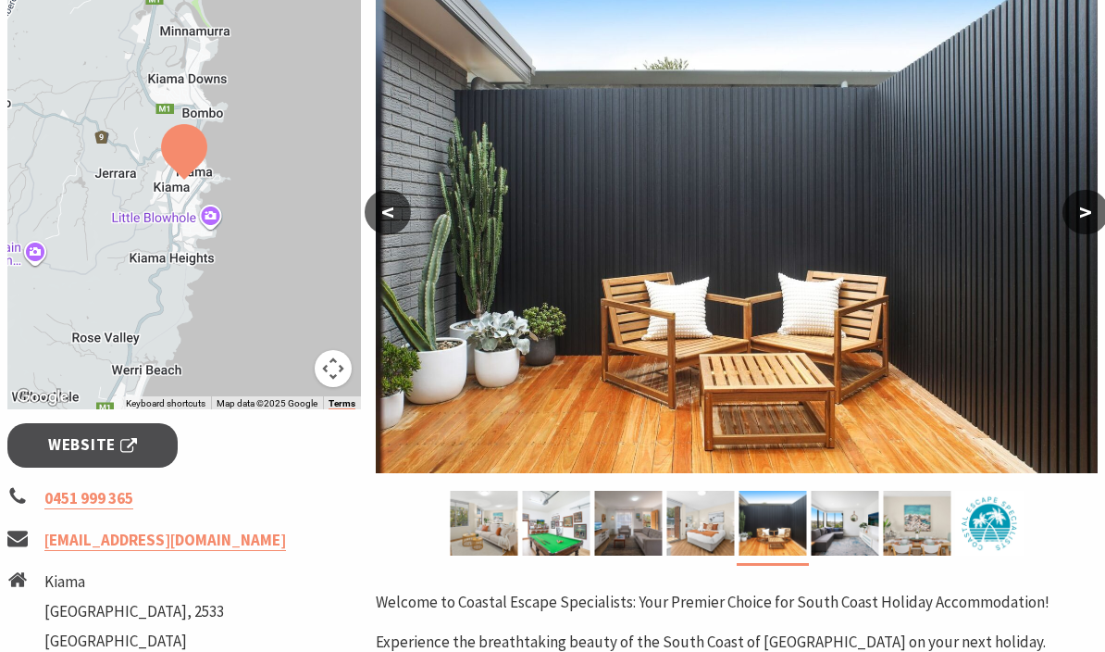
click at [1084, 214] on button ">" at bounding box center [1086, 212] width 46 height 44
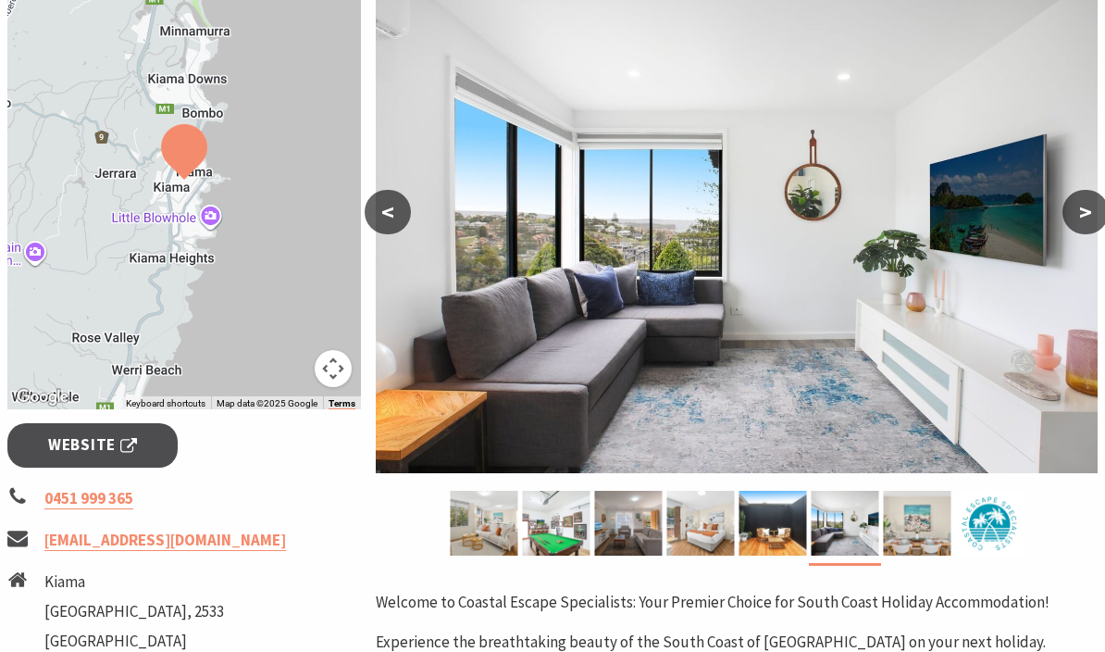
click at [1067, 199] on button ">" at bounding box center [1086, 212] width 46 height 44
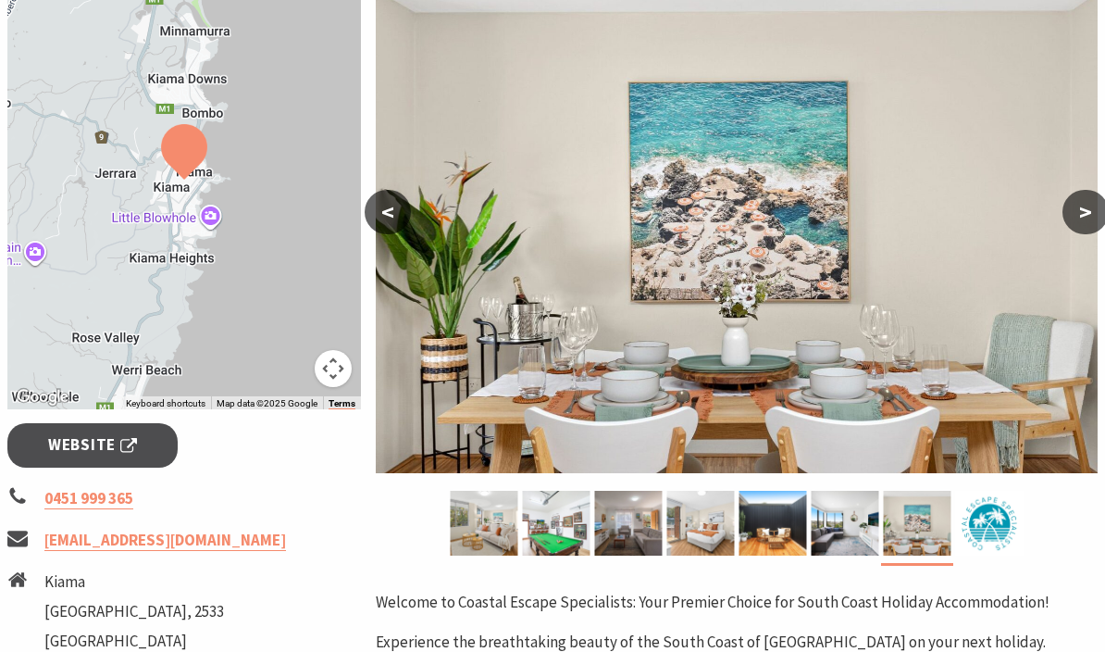
click at [1090, 212] on button ">" at bounding box center [1086, 212] width 46 height 44
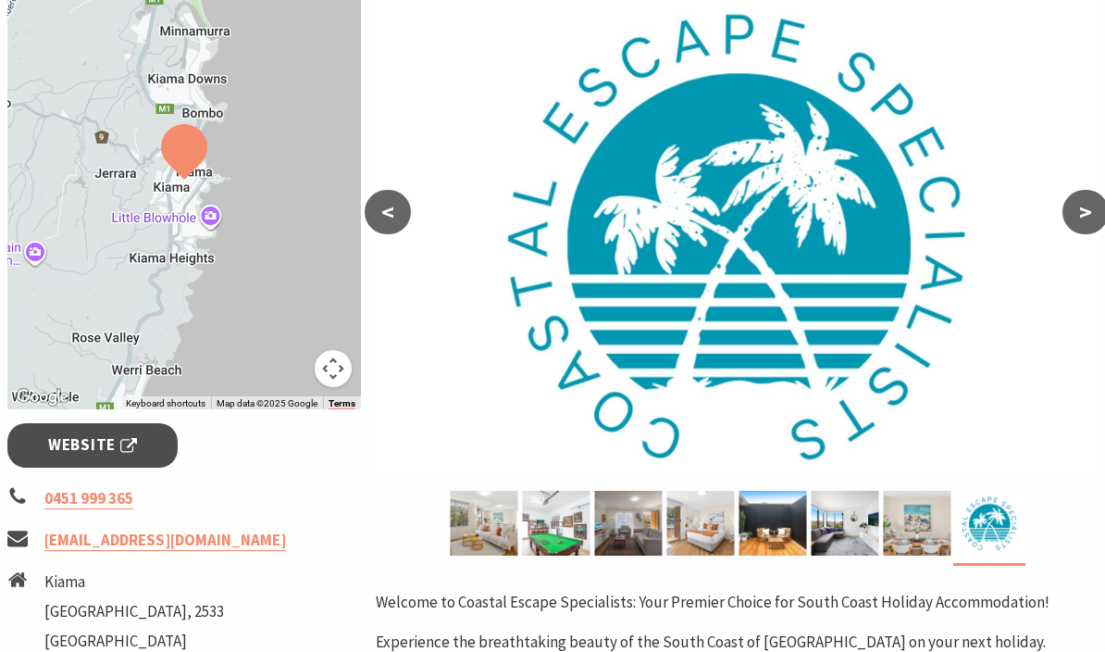
click at [1087, 211] on button ">" at bounding box center [1086, 212] width 46 height 44
click at [1077, 211] on button ">" at bounding box center [1086, 212] width 46 height 44
click at [396, 224] on button "<" at bounding box center [388, 212] width 46 height 44
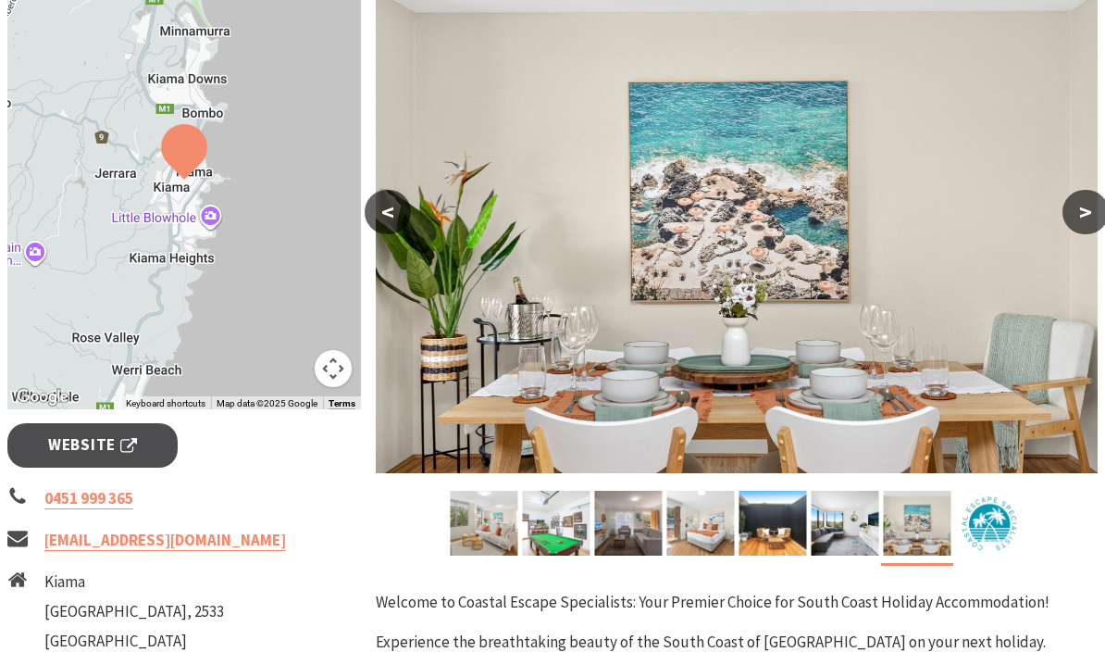
click at [380, 214] on button "<" at bounding box center [388, 212] width 46 height 44
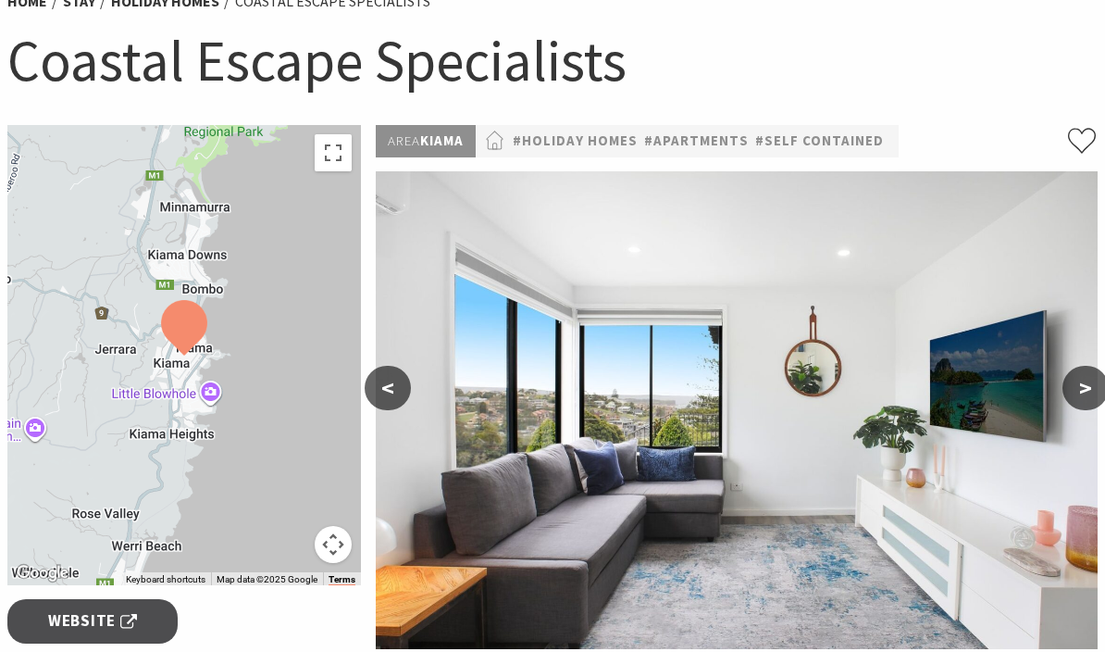
scroll to position [94, 0]
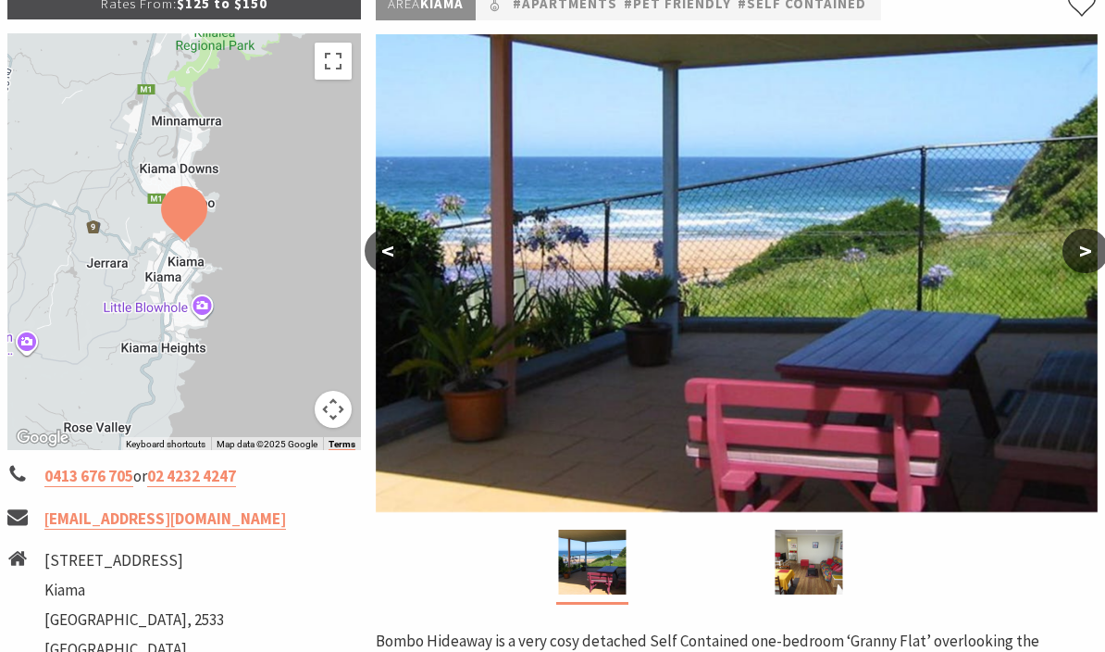
scroll to position [306, 0]
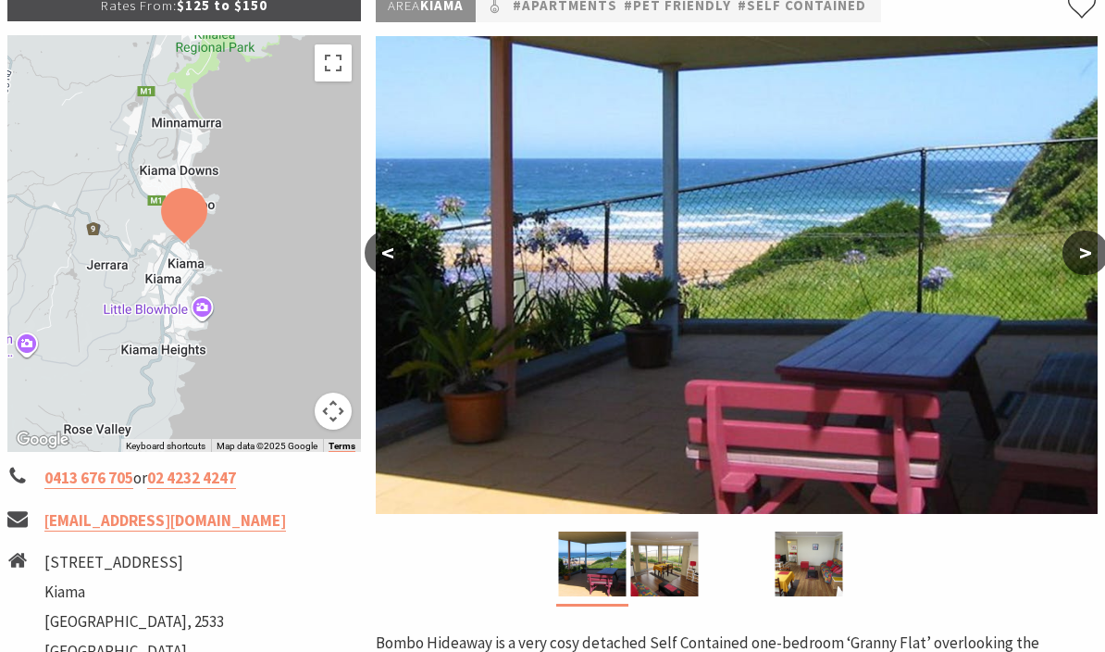
click at [1072, 253] on button ">" at bounding box center [1086, 253] width 46 height 44
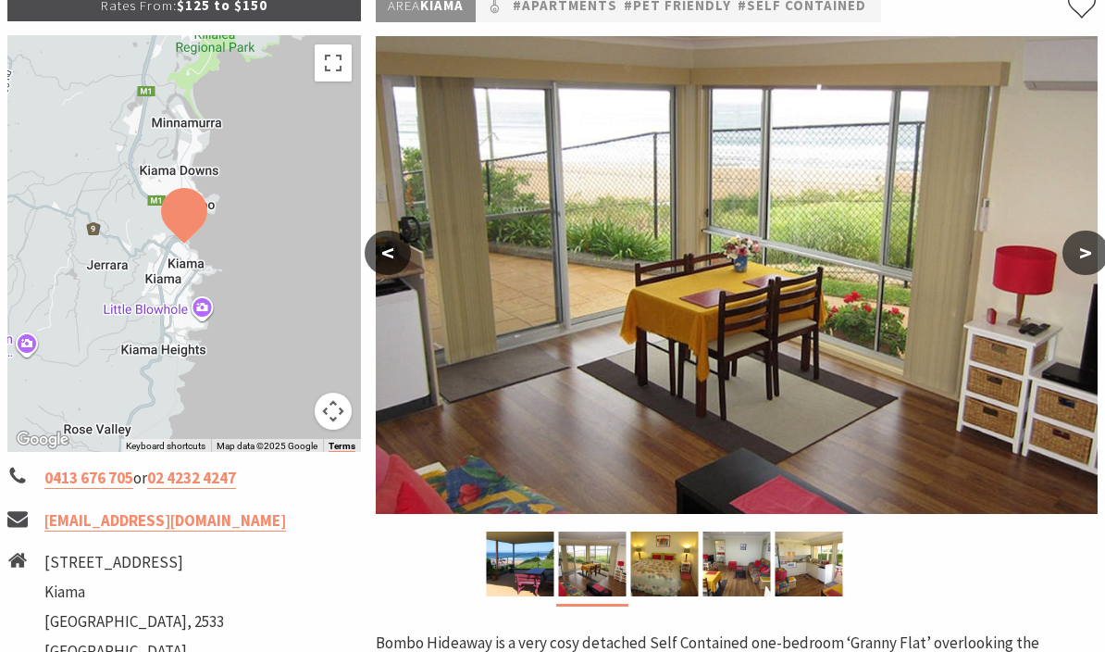
click at [1071, 257] on button ">" at bounding box center [1086, 253] width 46 height 44
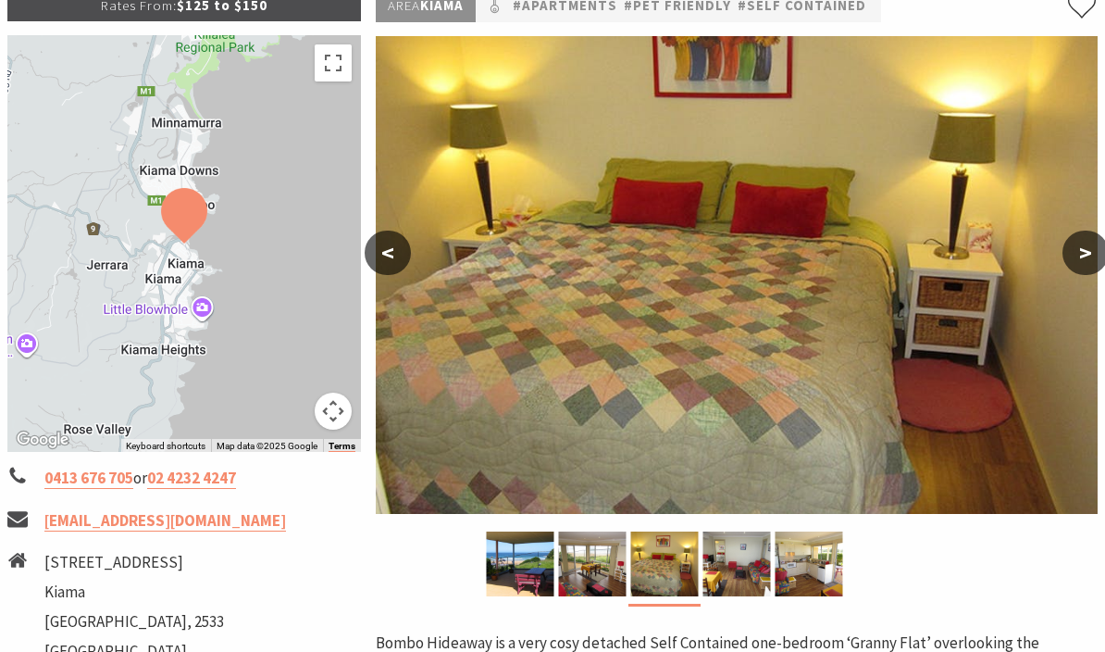
click at [1095, 258] on button ">" at bounding box center [1086, 253] width 46 height 44
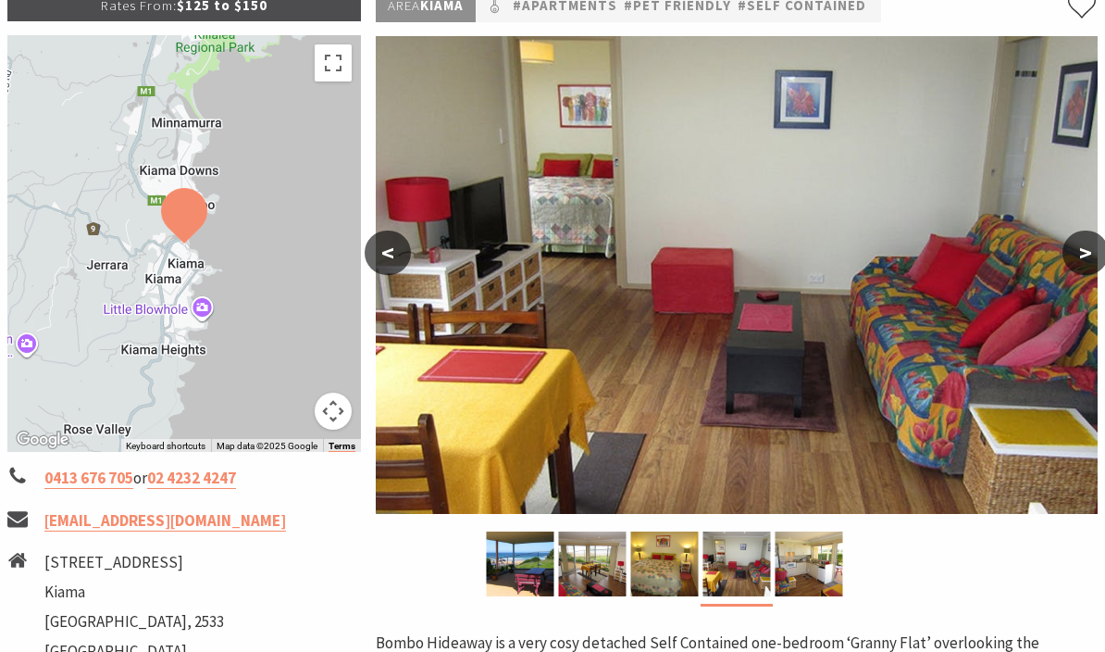
click at [1085, 259] on button ">" at bounding box center [1086, 253] width 46 height 44
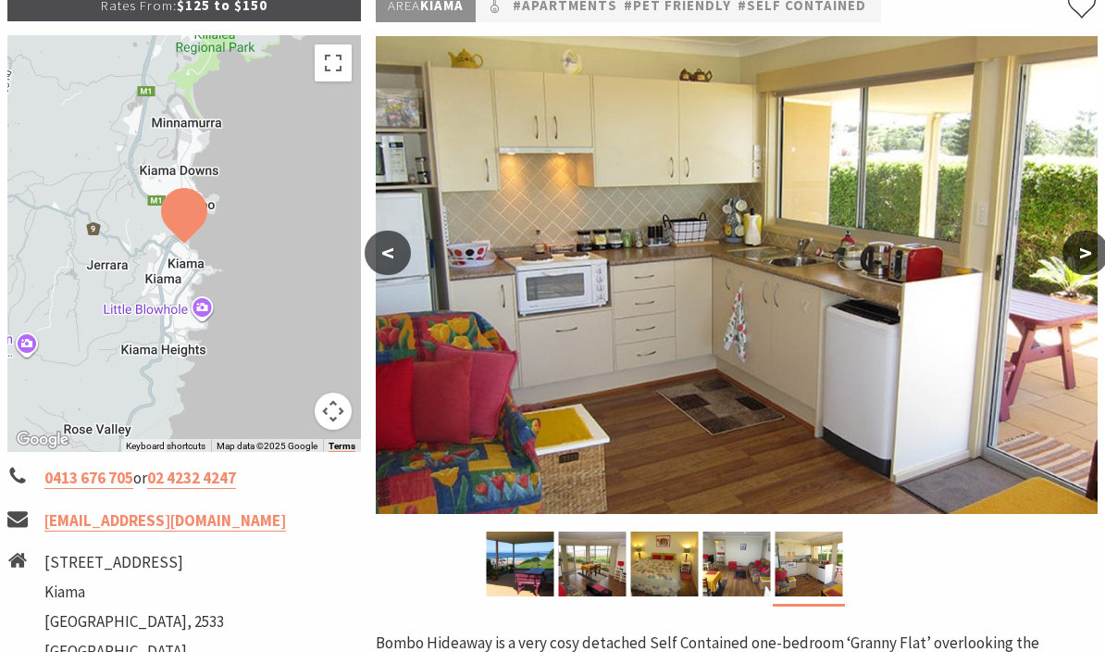
click at [1088, 256] on button ">" at bounding box center [1086, 253] width 46 height 44
click at [1091, 263] on button ">" at bounding box center [1086, 253] width 46 height 44
click at [1081, 256] on button ">" at bounding box center [1086, 253] width 46 height 44
click at [1076, 250] on button ">" at bounding box center [1086, 253] width 46 height 44
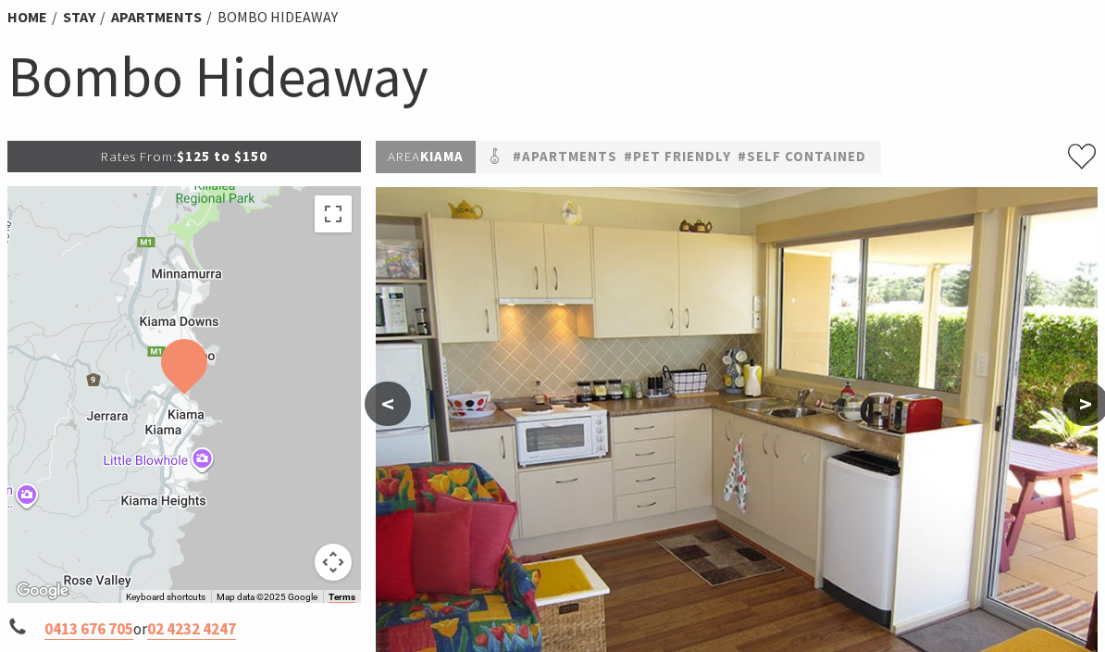
scroll to position [0, 0]
